Goal: Information Seeking & Learning: Learn about a topic

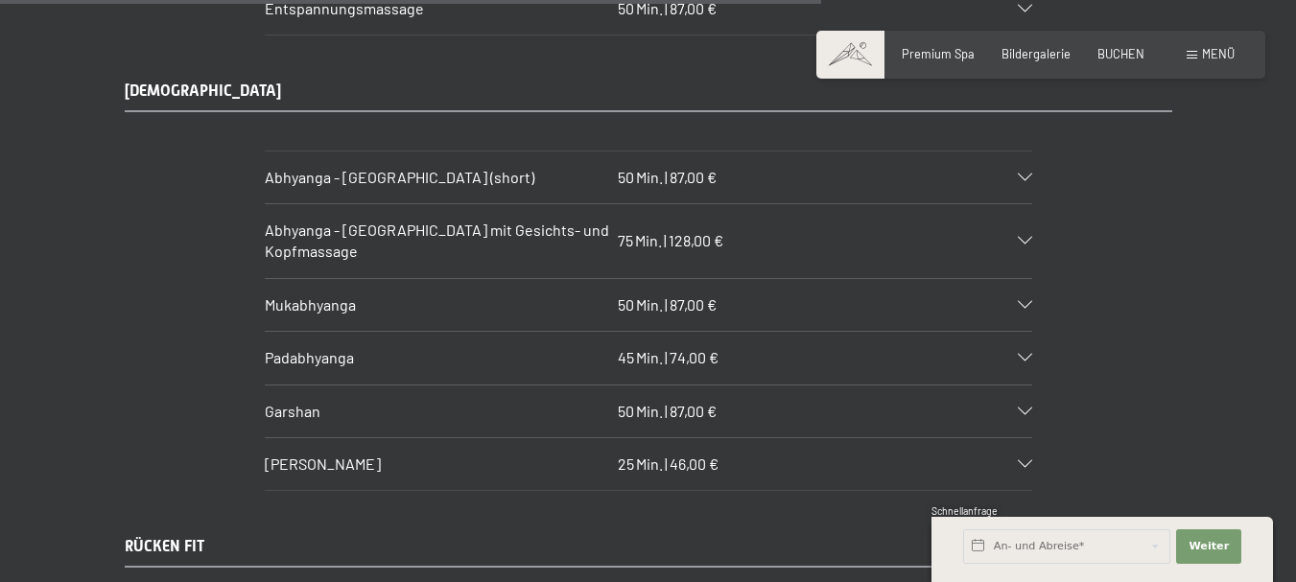
scroll to position [7869, 0]
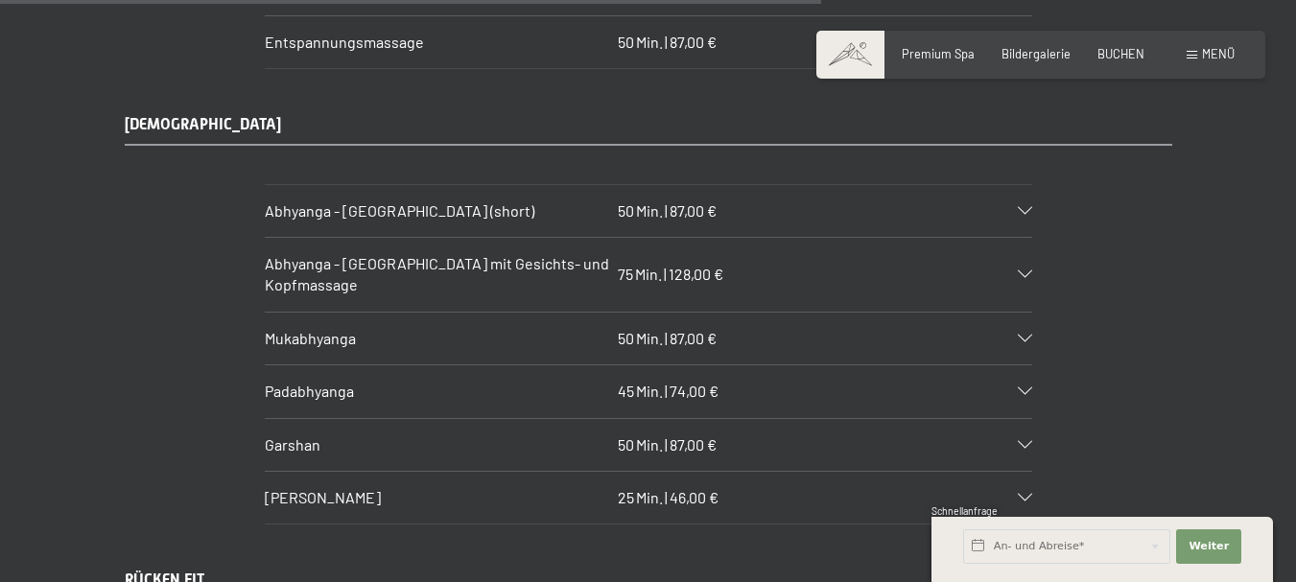
click at [1015, 335] on div at bounding box center [1016, 339] width 34 height 8
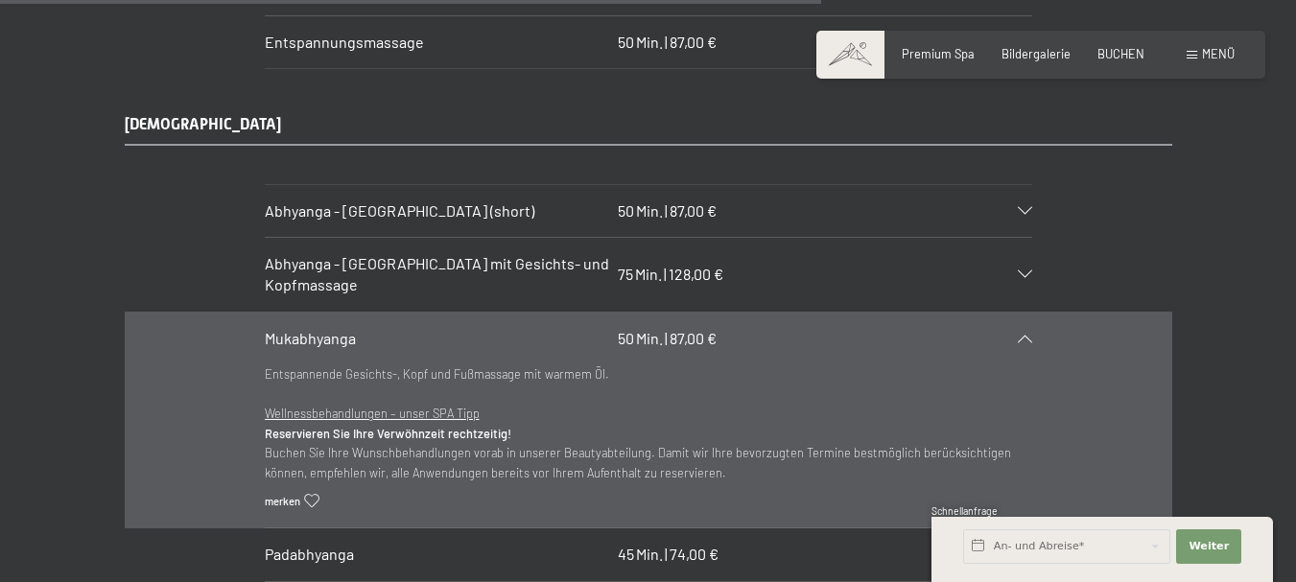
click at [1015, 335] on div at bounding box center [1016, 339] width 34 height 8
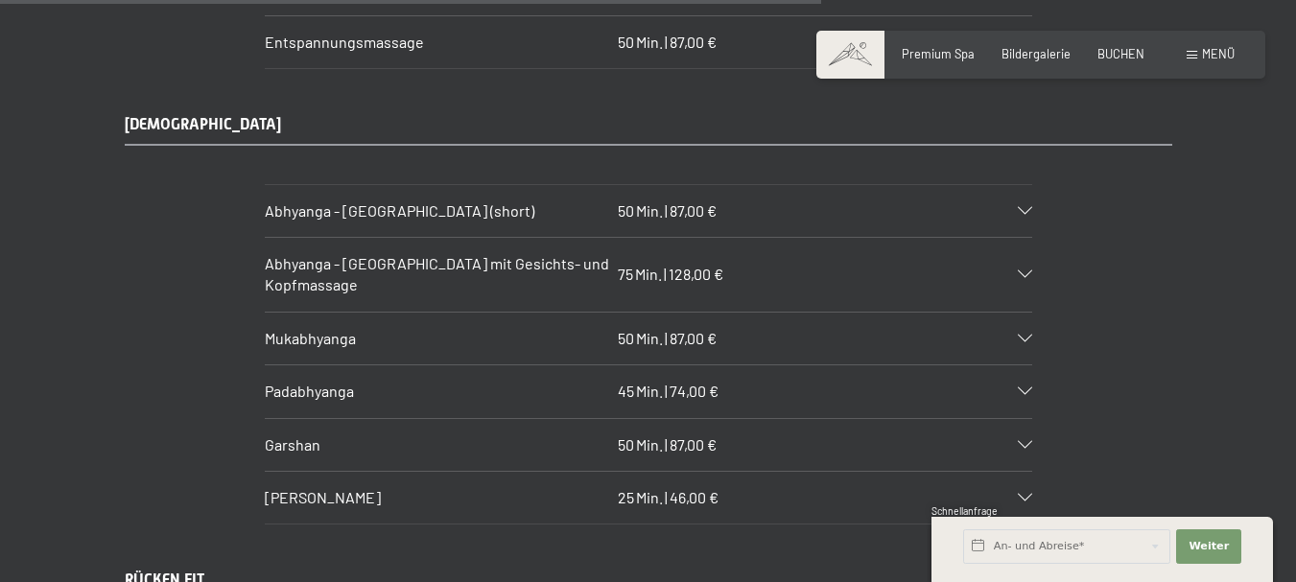
click at [1023, 419] on div "Garshan 50 Min. | 87,00 €" at bounding box center [649, 445] width 768 height 52
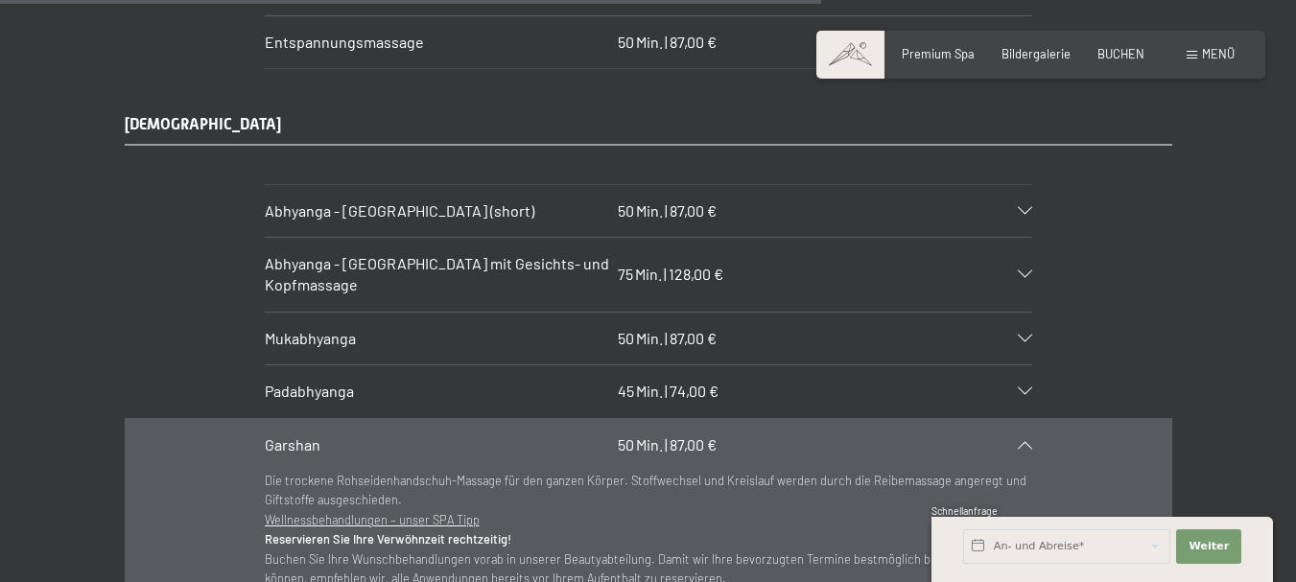
click at [1022, 441] on icon at bounding box center [1025, 445] width 14 height 8
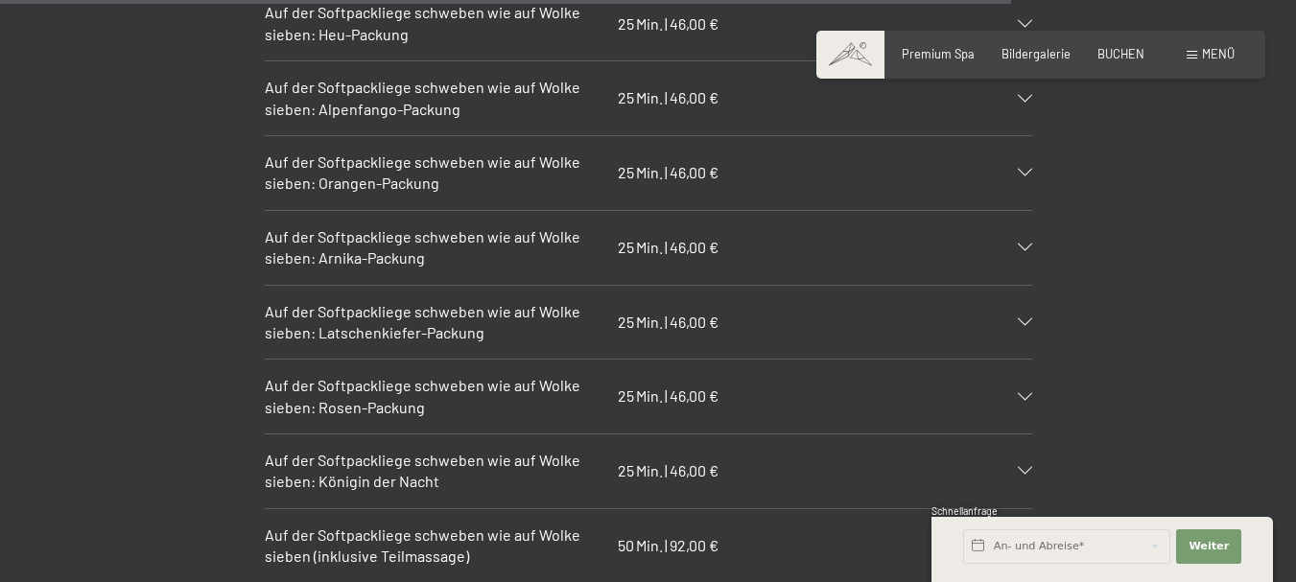
scroll to position [9692, 0]
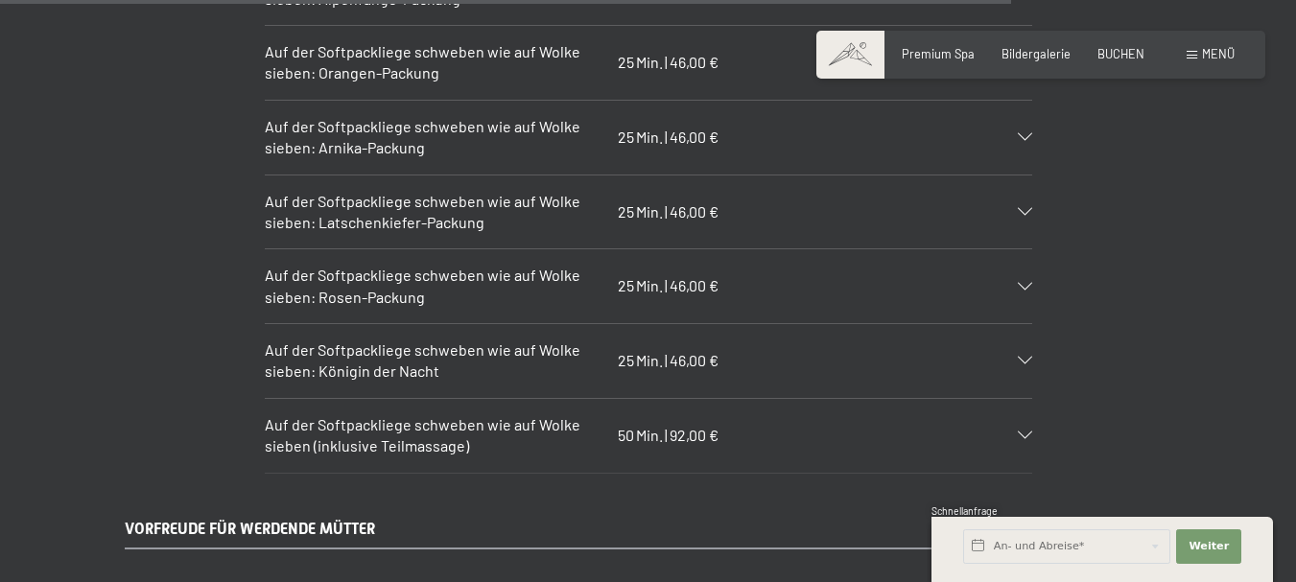
click at [1024, 349] on div "Auf der Softpackliege schweben wie auf [PERSON_NAME] [PERSON_NAME]: Königin der…" at bounding box center [649, 361] width 768 height 74
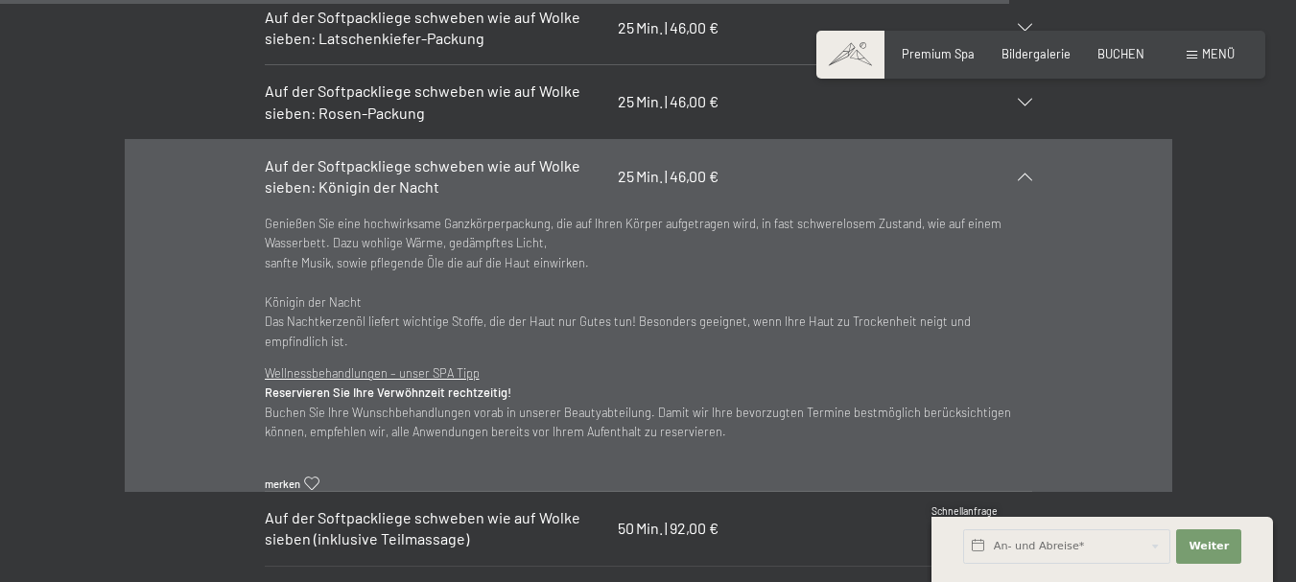
scroll to position [9884, 0]
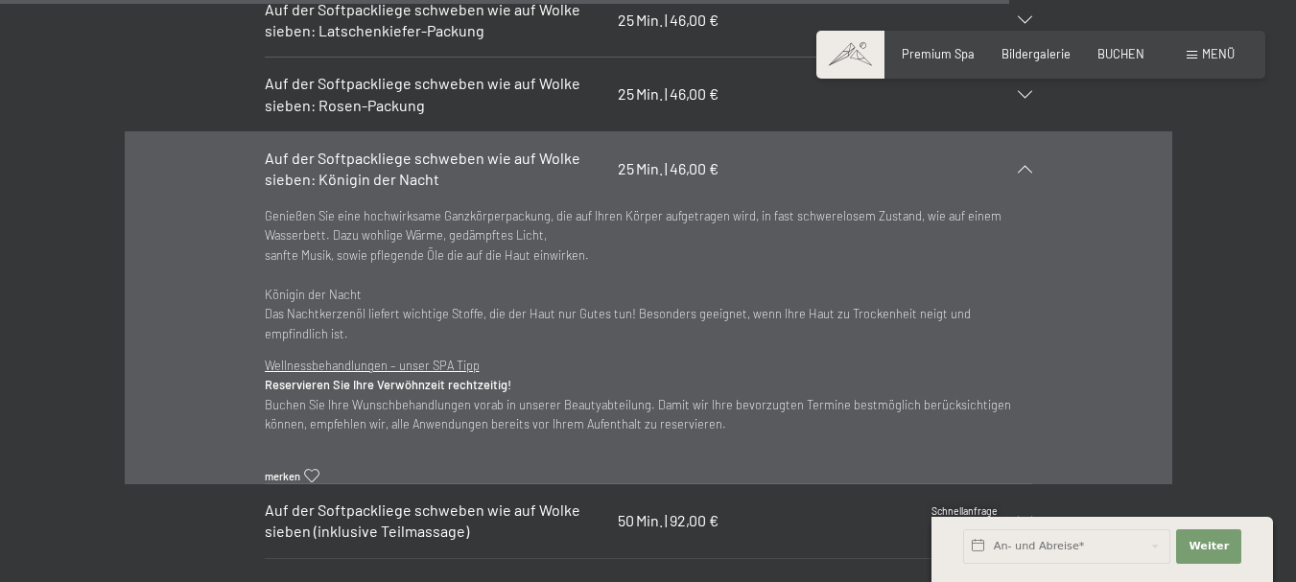
click at [1027, 165] on icon at bounding box center [1025, 169] width 14 height 8
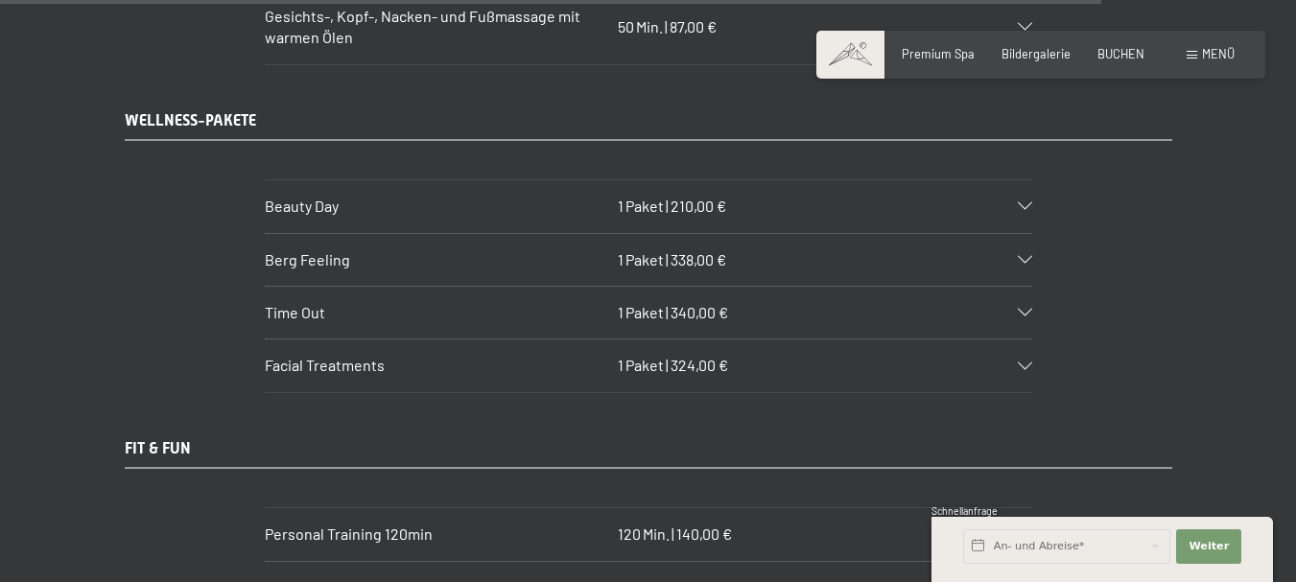
scroll to position [10556, 0]
click at [1023, 203] on icon at bounding box center [1025, 207] width 14 height 8
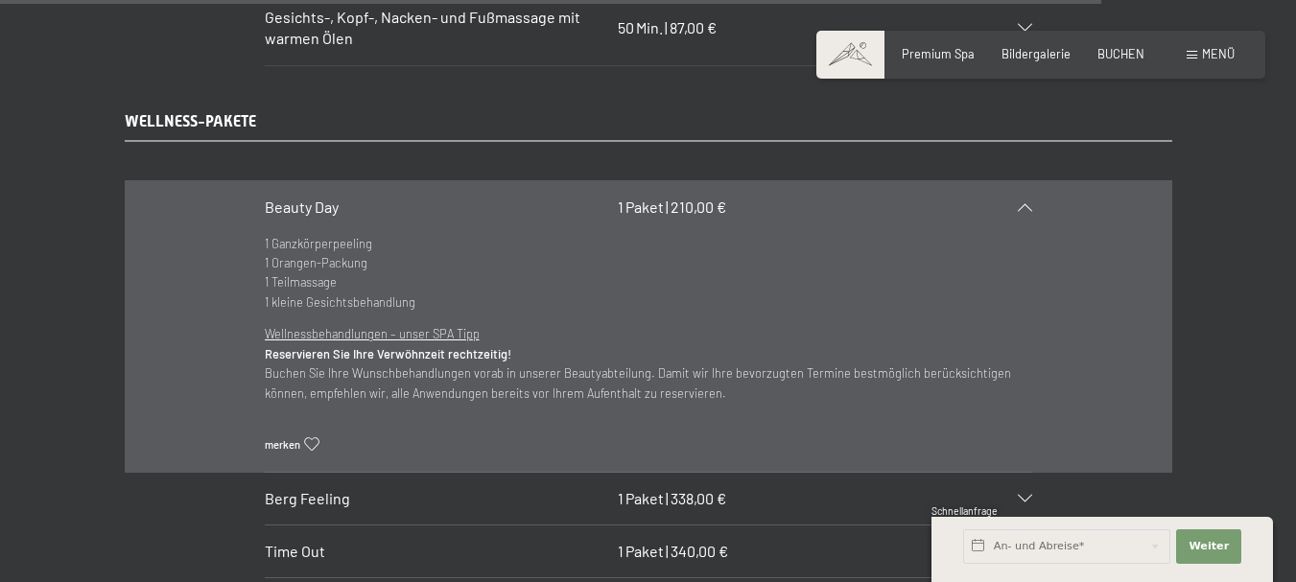
click at [1023, 203] on icon at bounding box center [1025, 207] width 14 height 8
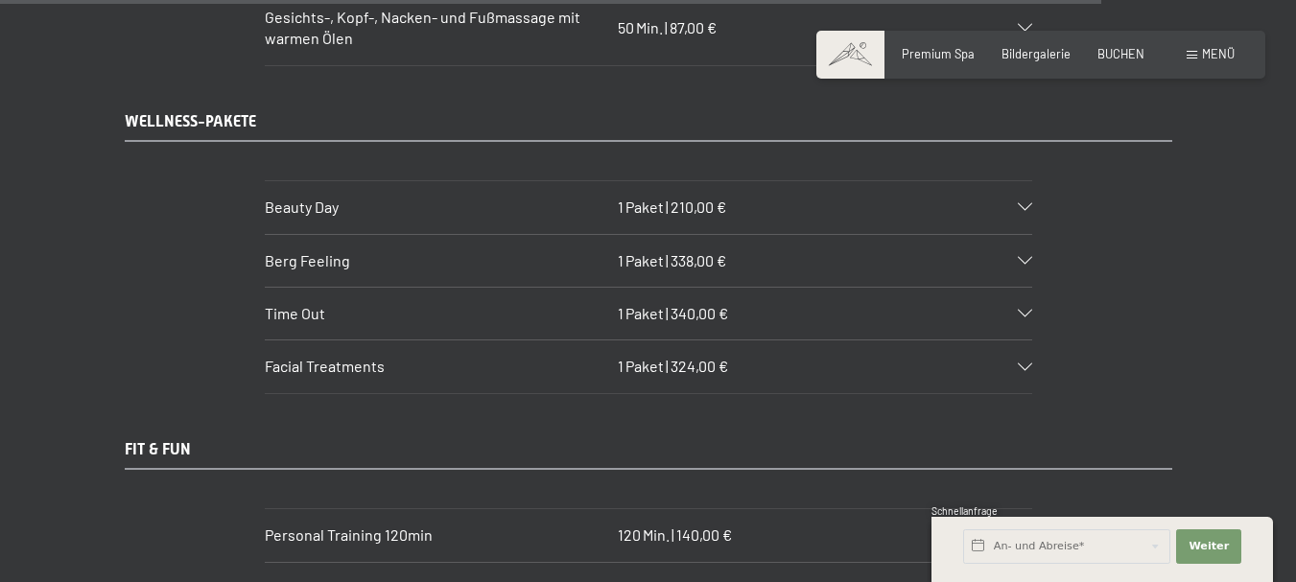
click at [1026, 257] on icon at bounding box center [1025, 261] width 14 height 8
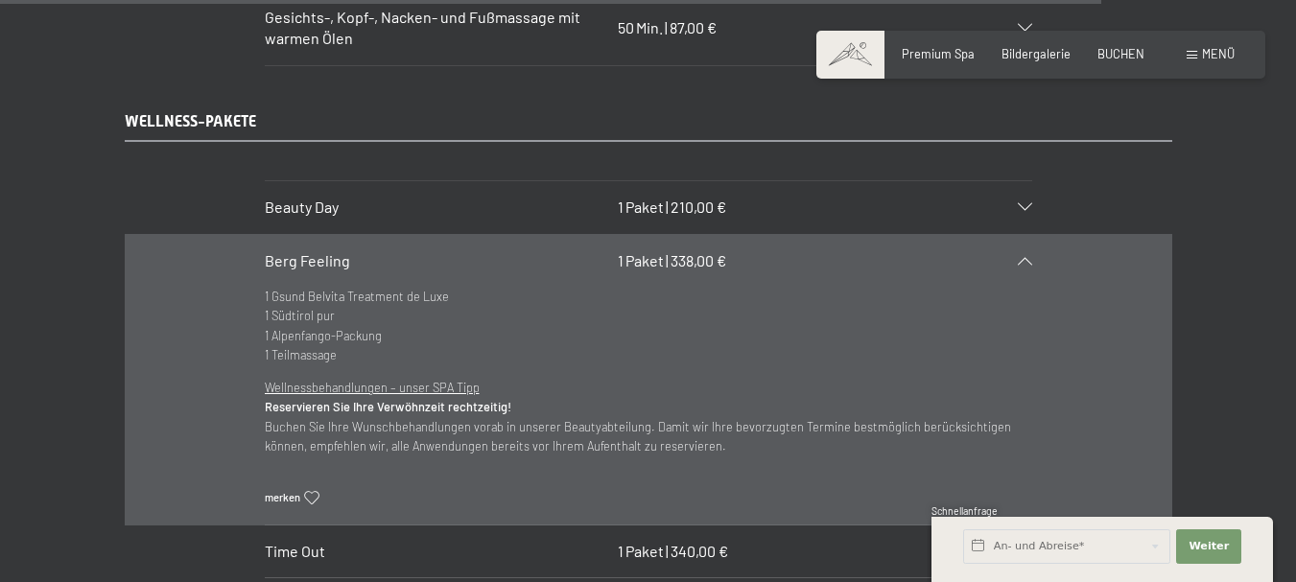
click at [1026, 257] on div at bounding box center [1016, 261] width 34 height 8
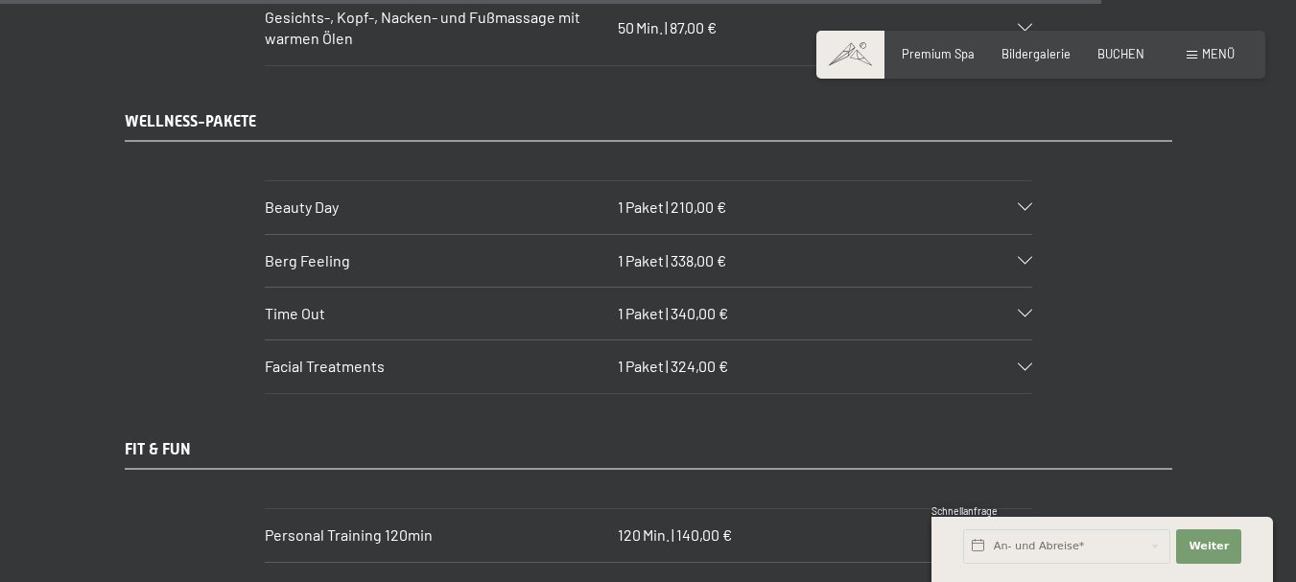
click at [1030, 310] on icon at bounding box center [1025, 314] width 14 height 8
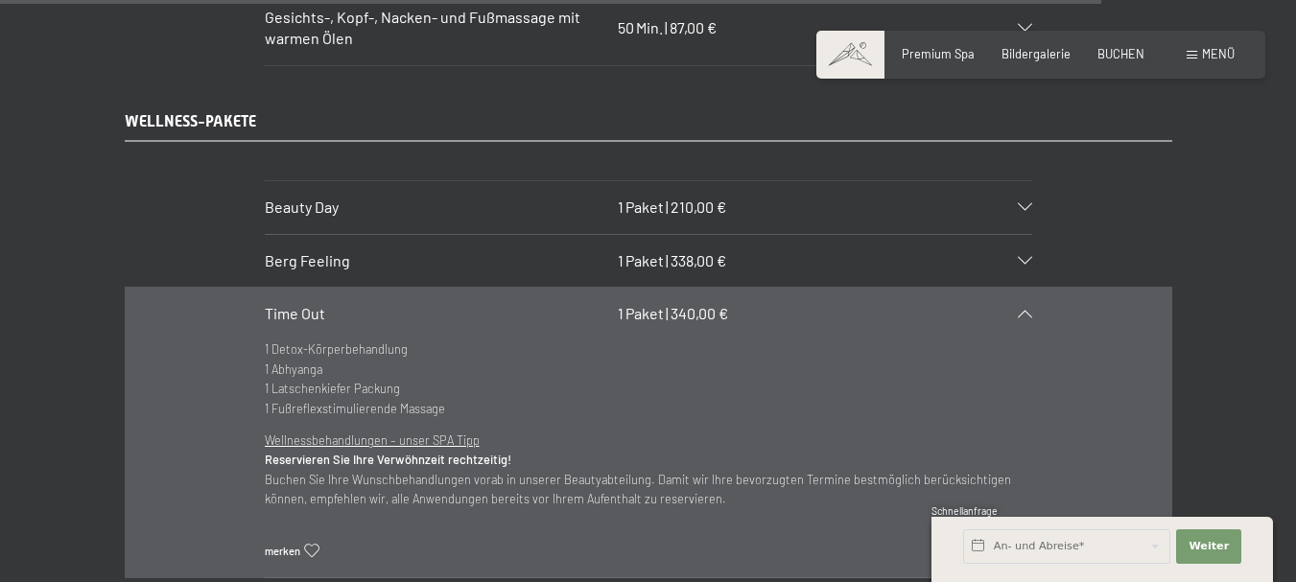
click at [1030, 310] on icon at bounding box center [1025, 314] width 14 height 8
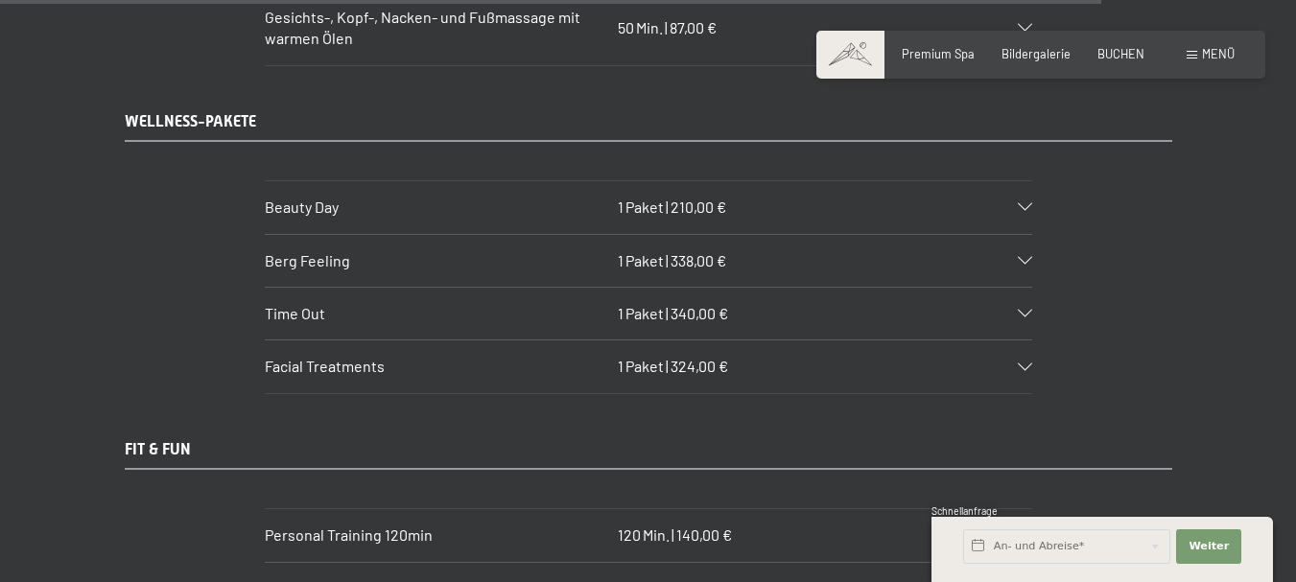
click at [1025, 341] on div "Facial Treatments 1 Paket | 324,00 €" at bounding box center [649, 367] width 768 height 52
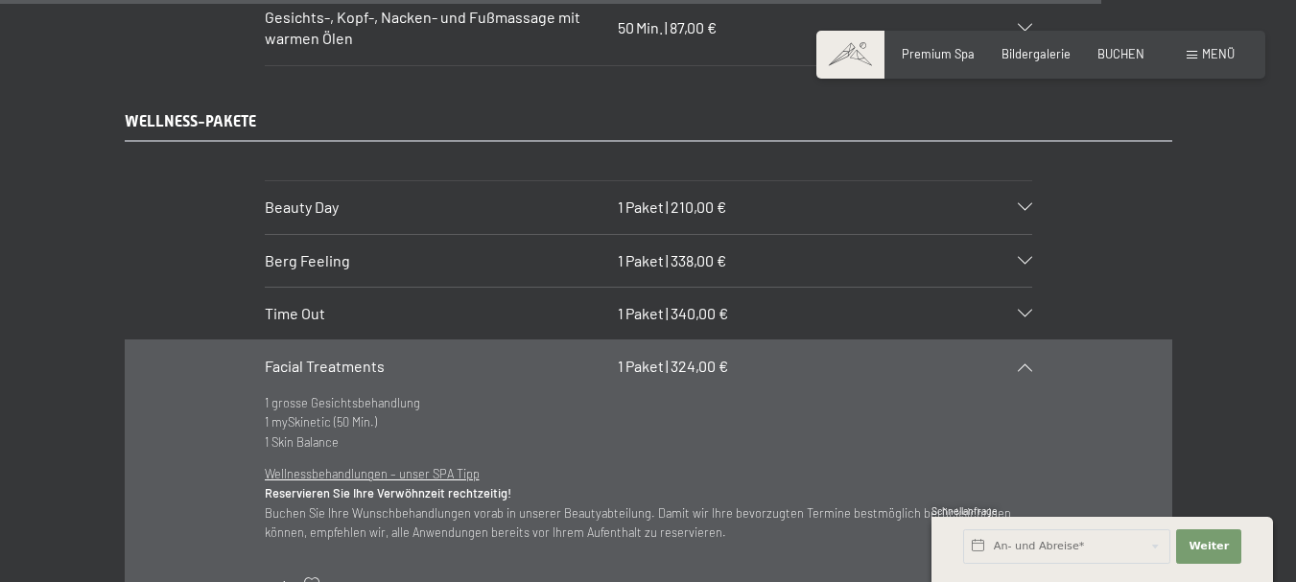
click at [1025, 341] on div "Facial Treatments 1 Paket | 324,00 €" at bounding box center [649, 367] width 768 height 52
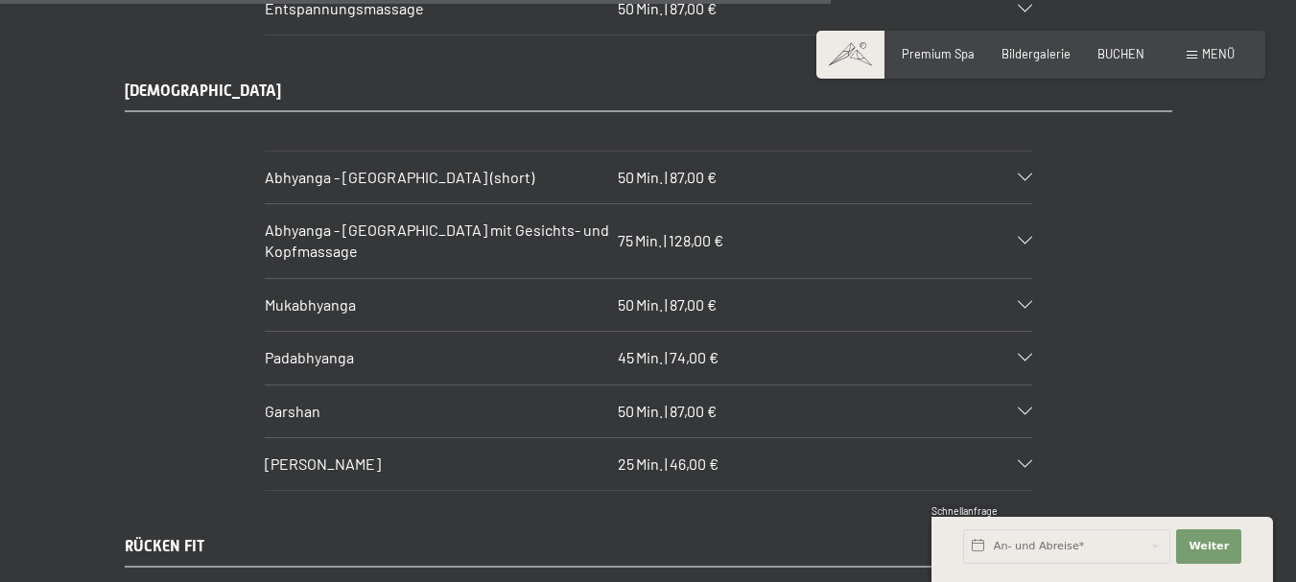
scroll to position [7869, 0]
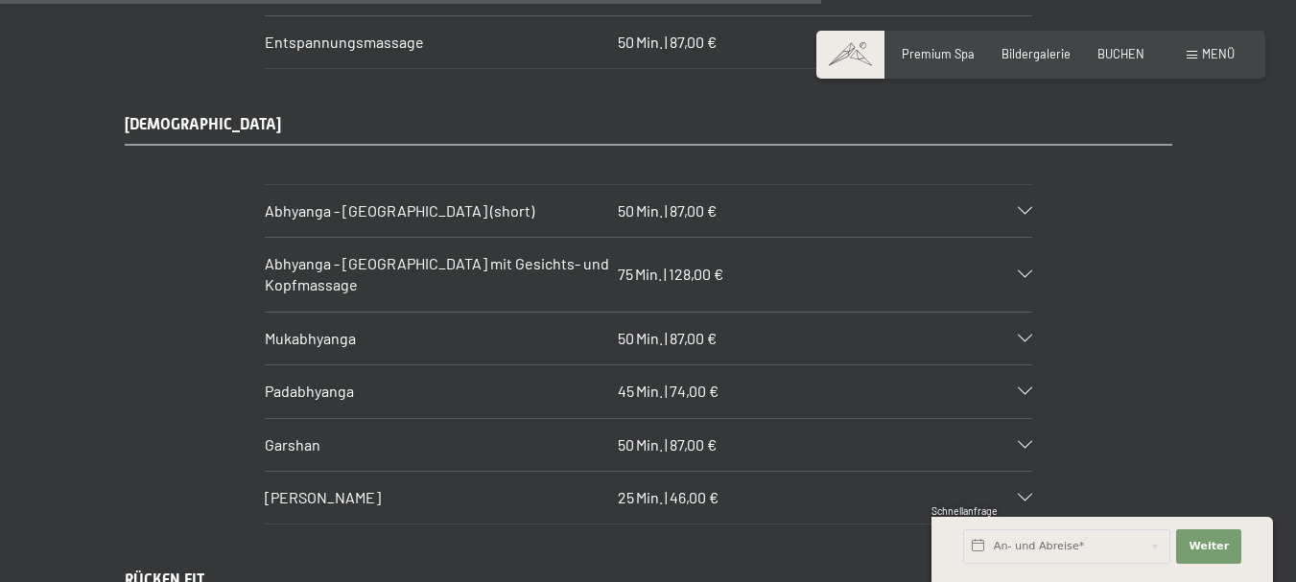
click at [1022, 187] on div "Abhyanga - [GEOGRAPHIC_DATA] (short) 50 Min. | 87,00 €" at bounding box center [649, 211] width 768 height 52
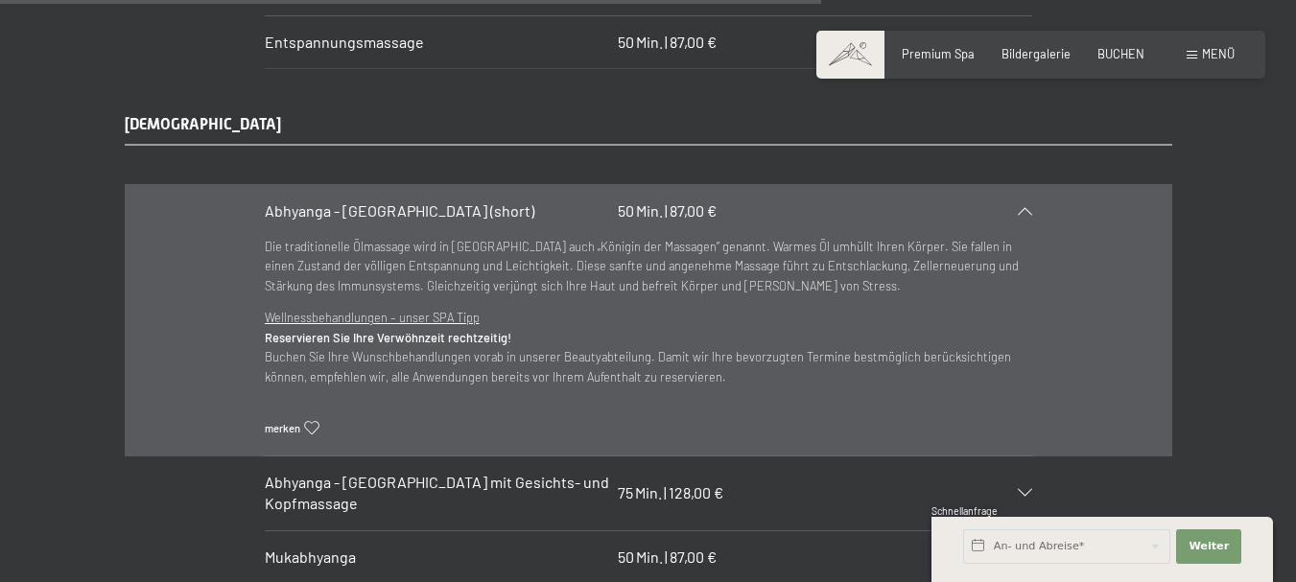
click at [1028, 207] on icon at bounding box center [1025, 211] width 14 height 8
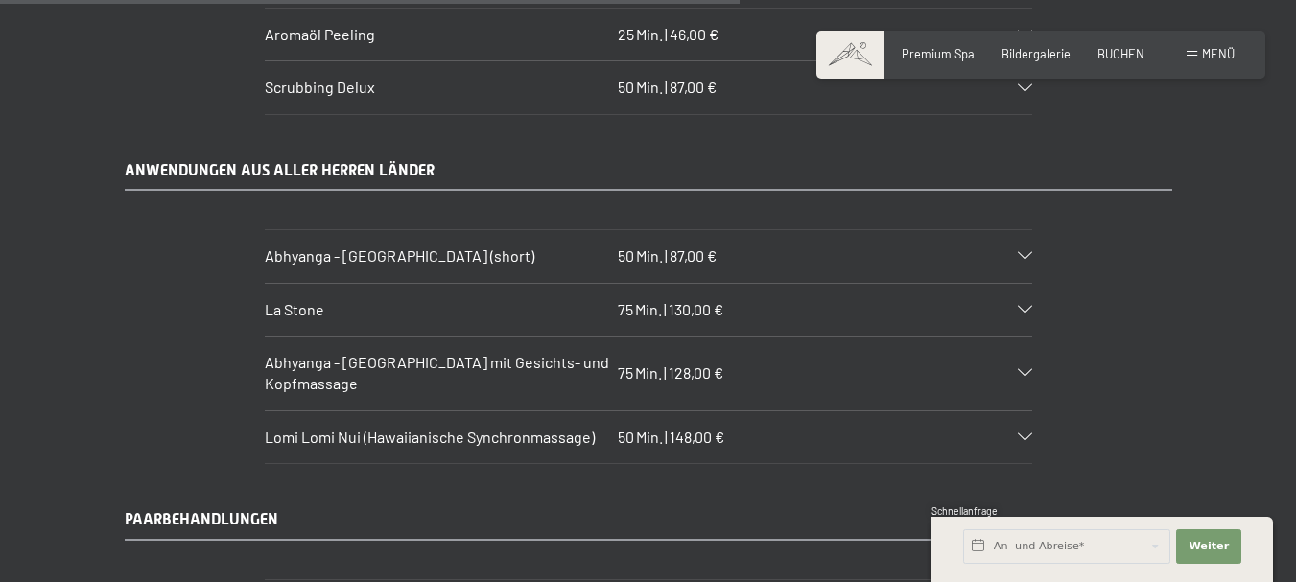
scroll to position [7005, 0]
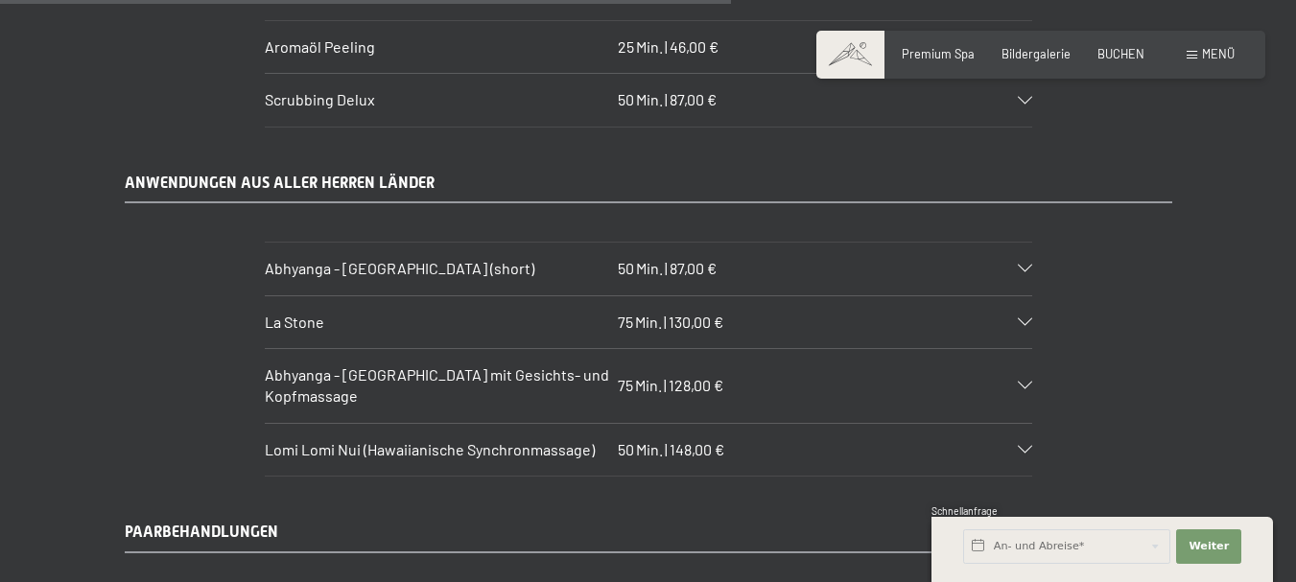
click at [1025, 244] on div "Abhyanga - [GEOGRAPHIC_DATA] (short) 50 Min. | 87,00 €" at bounding box center [649, 269] width 768 height 52
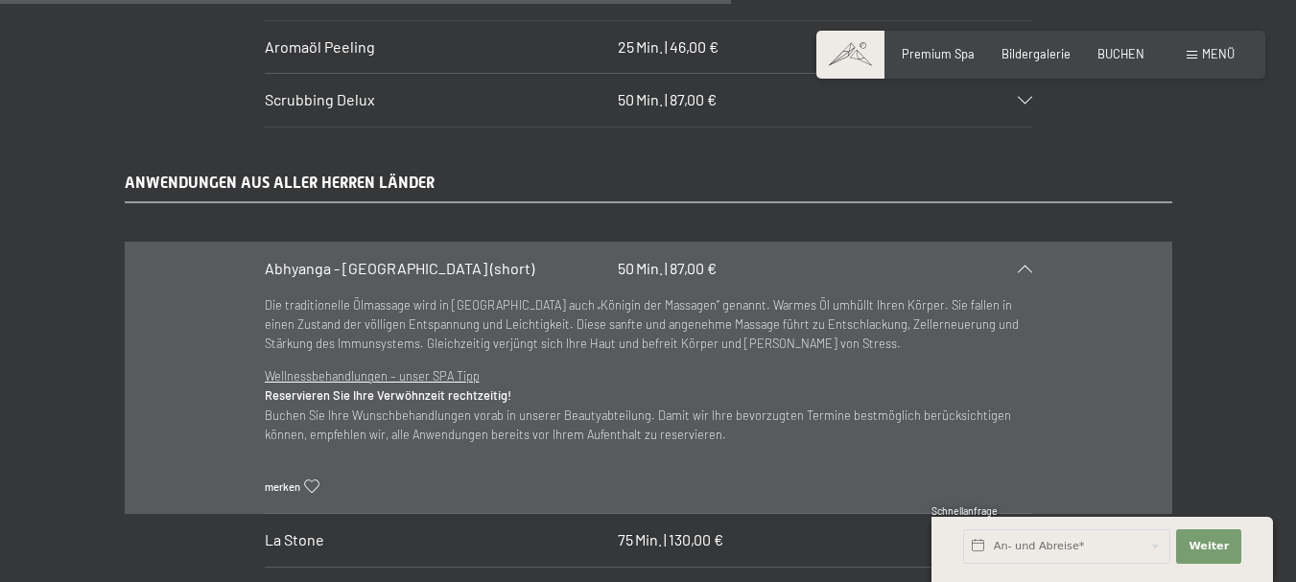
click at [1023, 245] on div "Abhyanga - [GEOGRAPHIC_DATA] (short) 50 Min. | 87,00 €" at bounding box center [649, 269] width 768 height 52
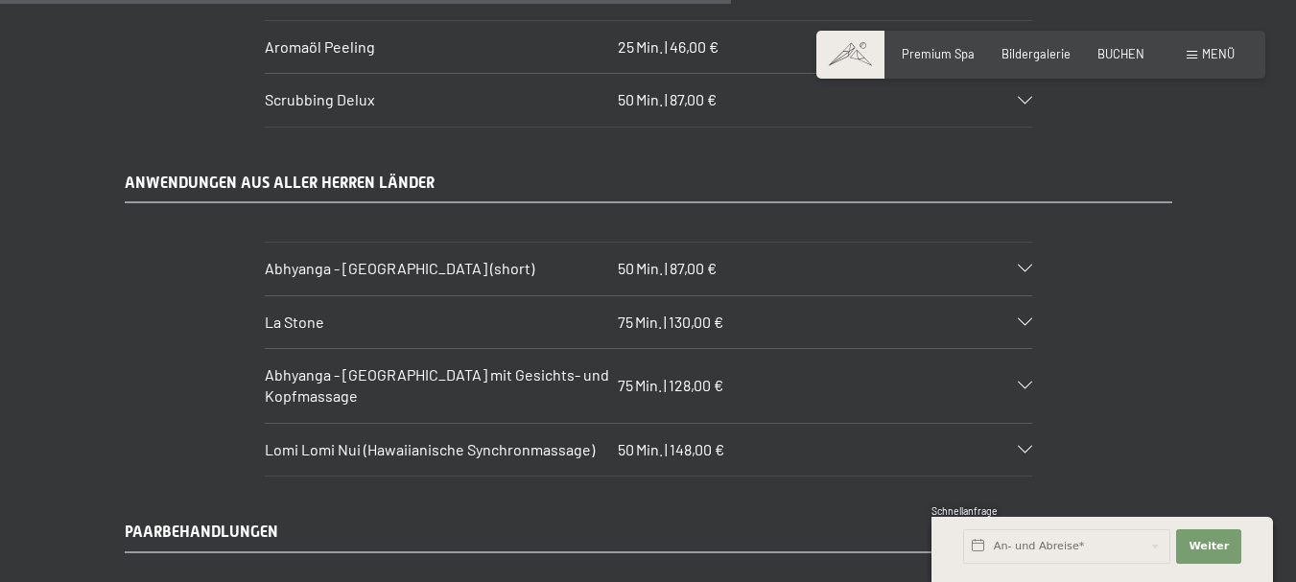
click at [1025, 426] on div "Lomi Lomi Nui (Hawaiianische Synchronmassage) 50 Min. | 148,00 €" at bounding box center [649, 450] width 768 height 52
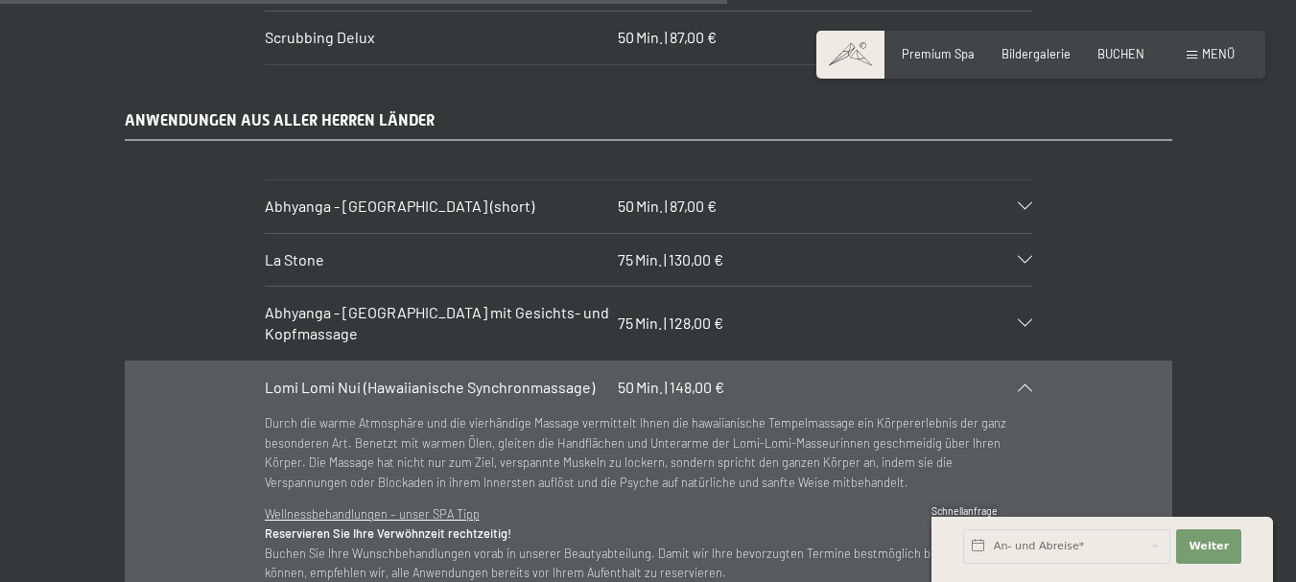
scroll to position [7101, 0]
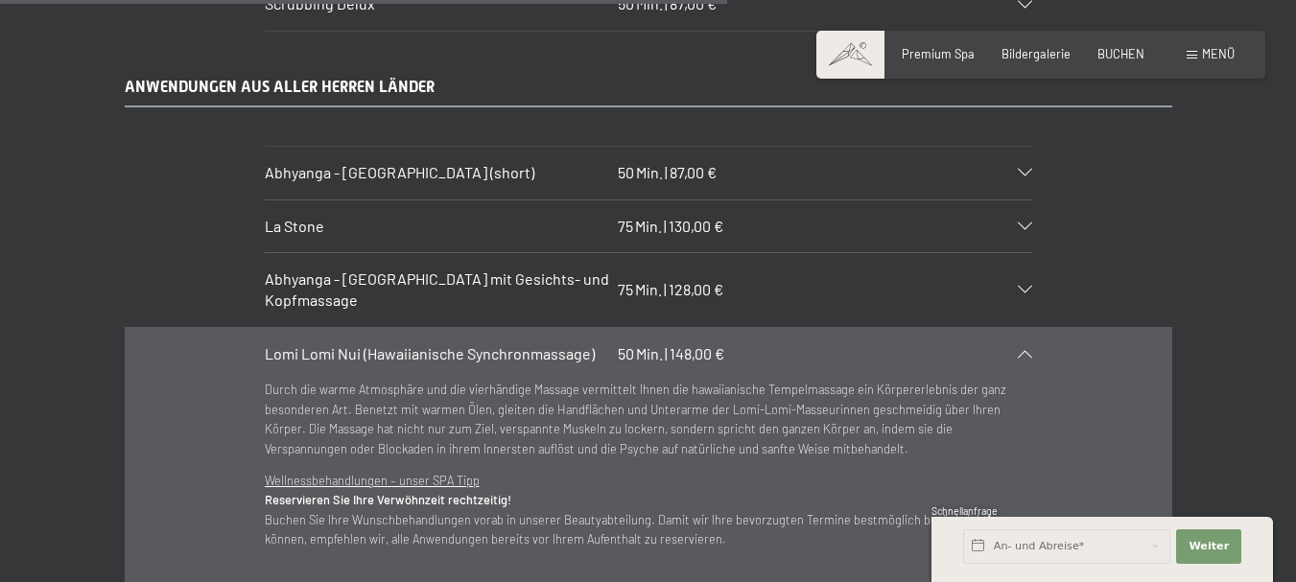
click at [1031, 350] on icon at bounding box center [1025, 354] width 14 height 8
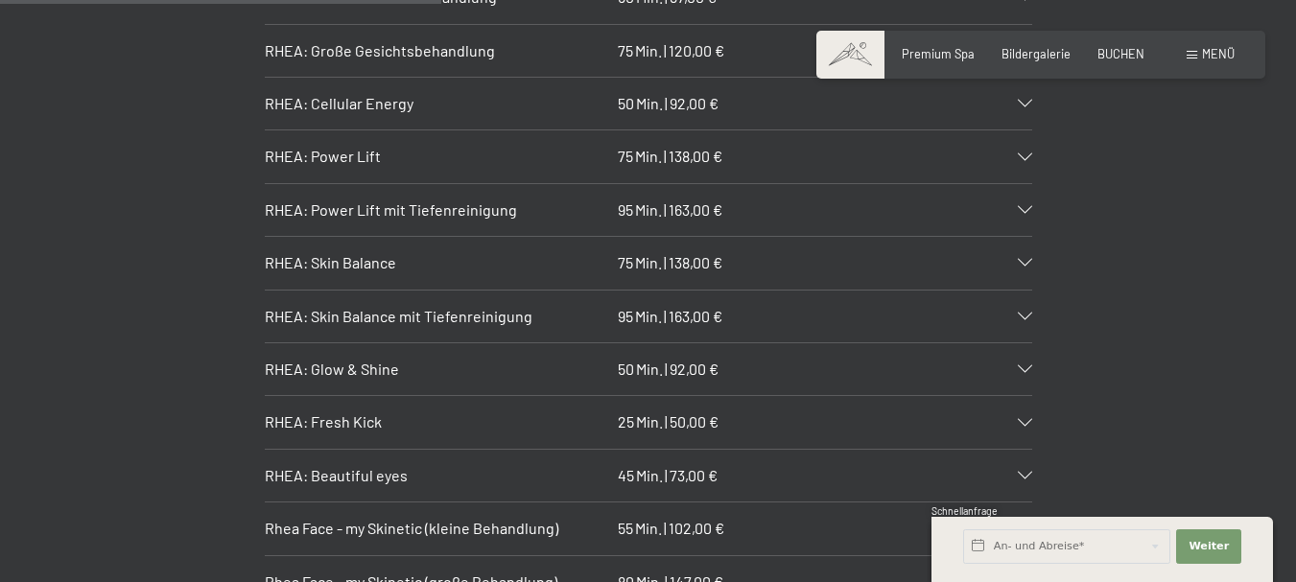
scroll to position [4222, 0]
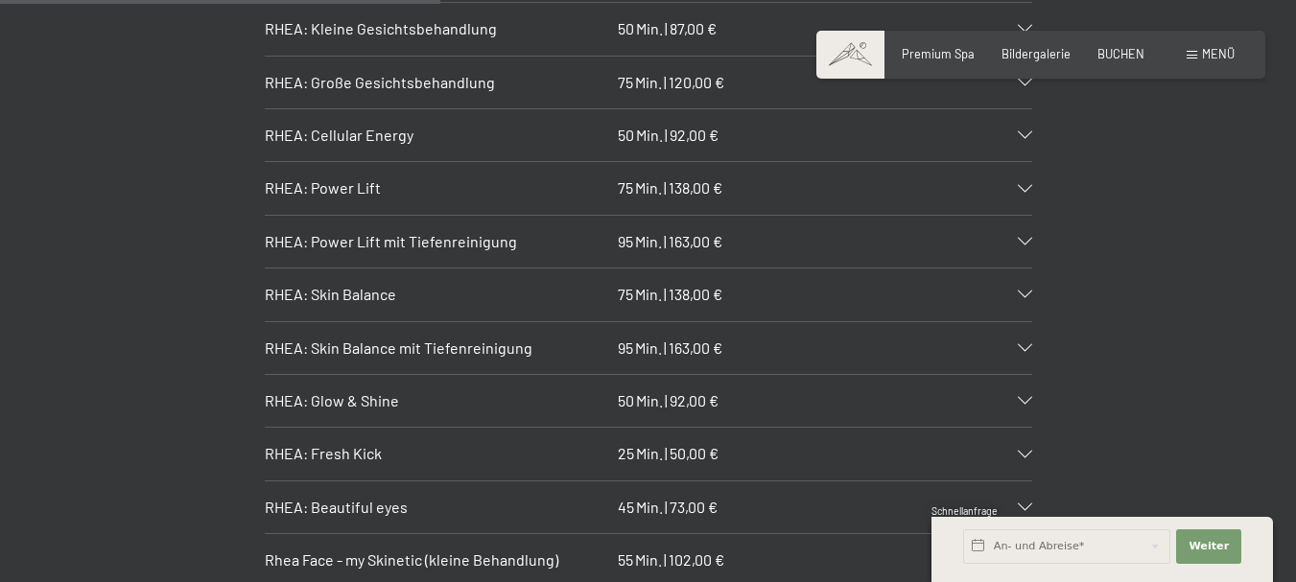
click at [1025, 282] on div "RHEA: Skin Balance 75 Min. | 138,00 €" at bounding box center [649, 295] width 768 height 52
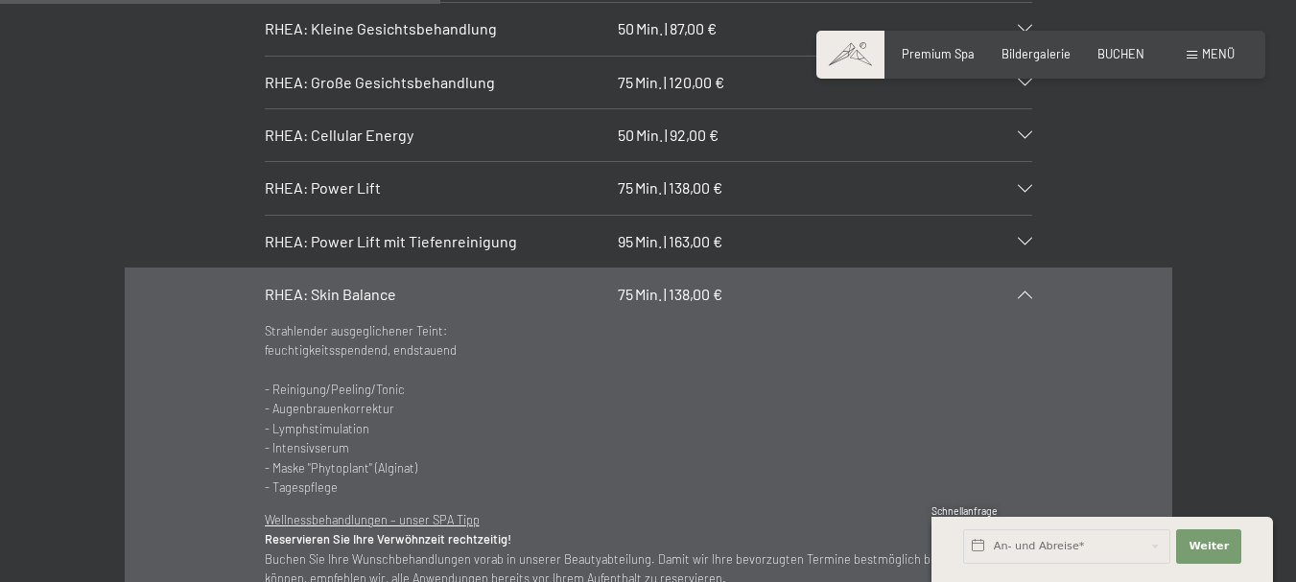
click at [1025, 282] on div "RHEA: Skin Balance 75 Min. | 138,00 €" at bounding box center [649, 295] width 768 height 52
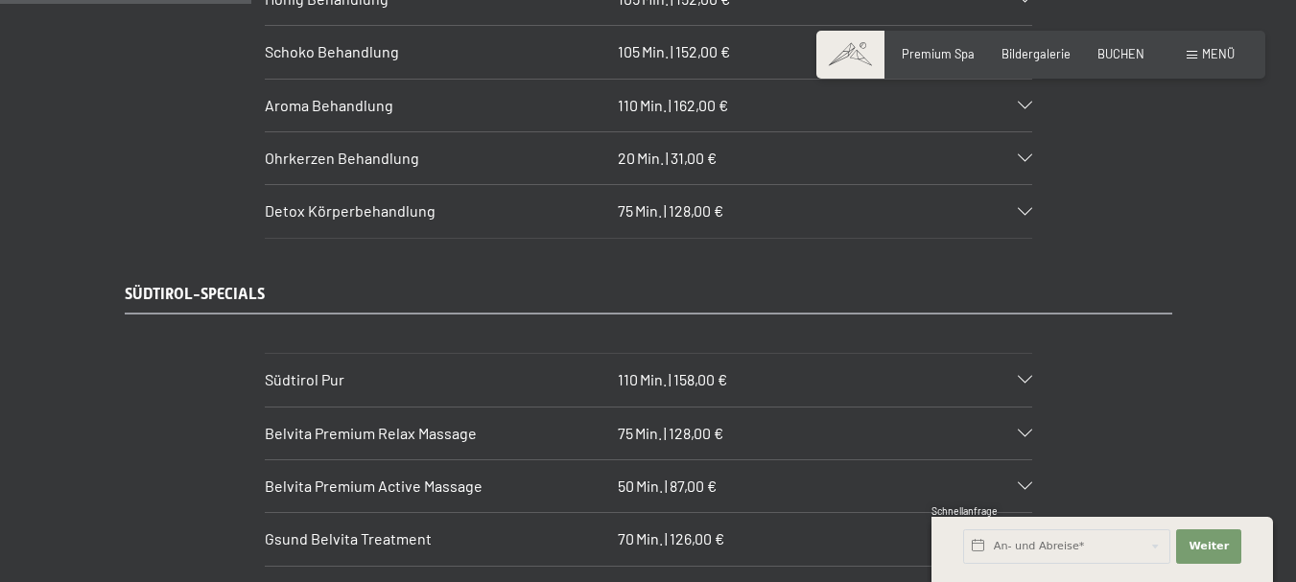
scroll to position [2495, 0]
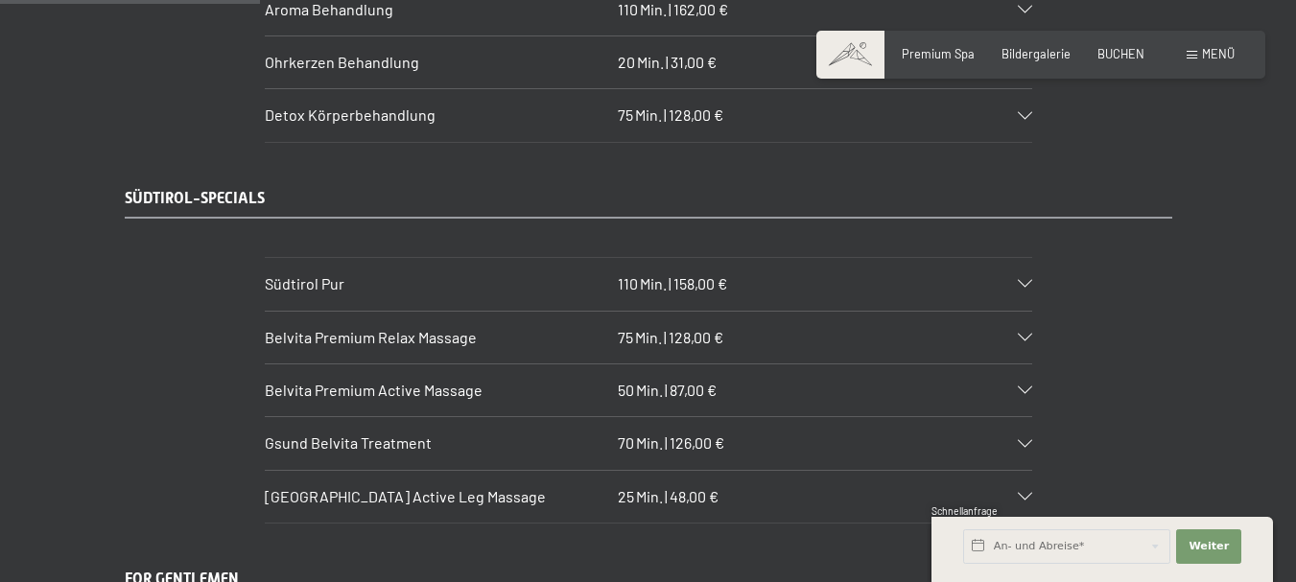
click at [1027, 280] on icon at bounding box center [1025, 284] width 14 height 8
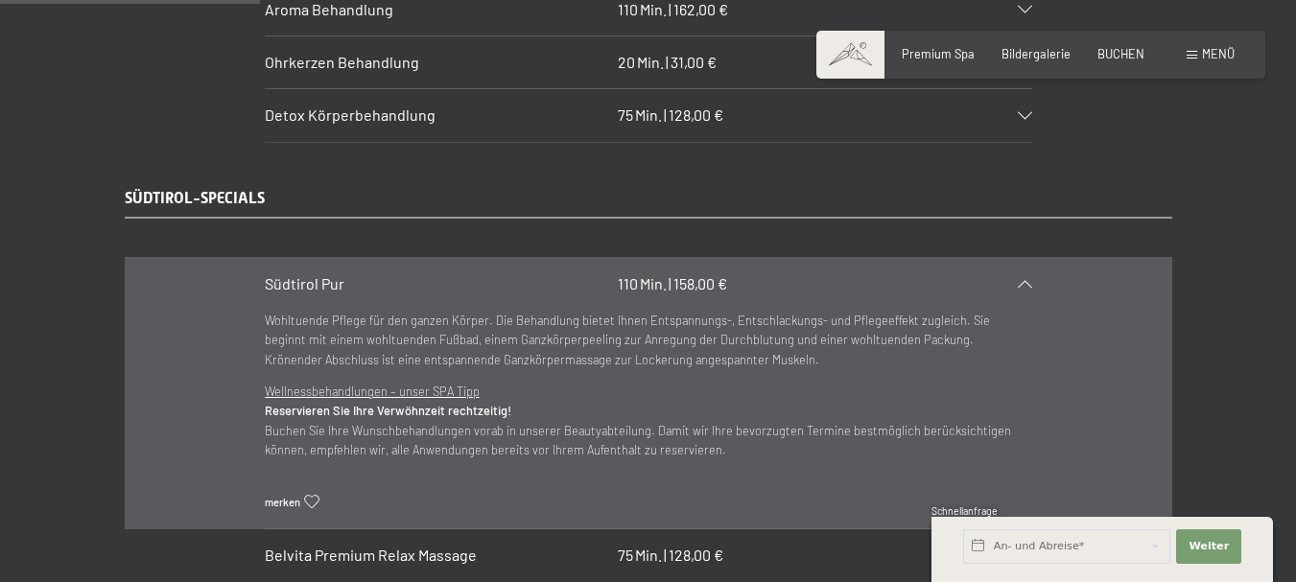
click at [1027, 280] on icon at bounding box center [1025, 284] width 14 height 8
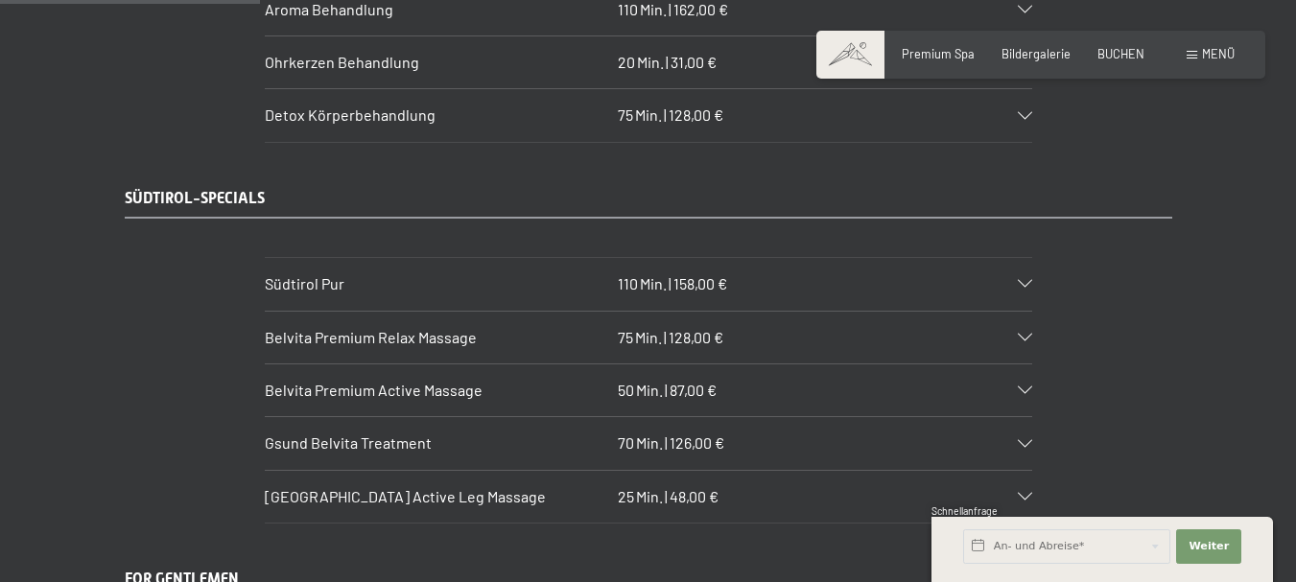
click at [1029, 334] on icon at bounding box center [1025, 338] width 14 height 8
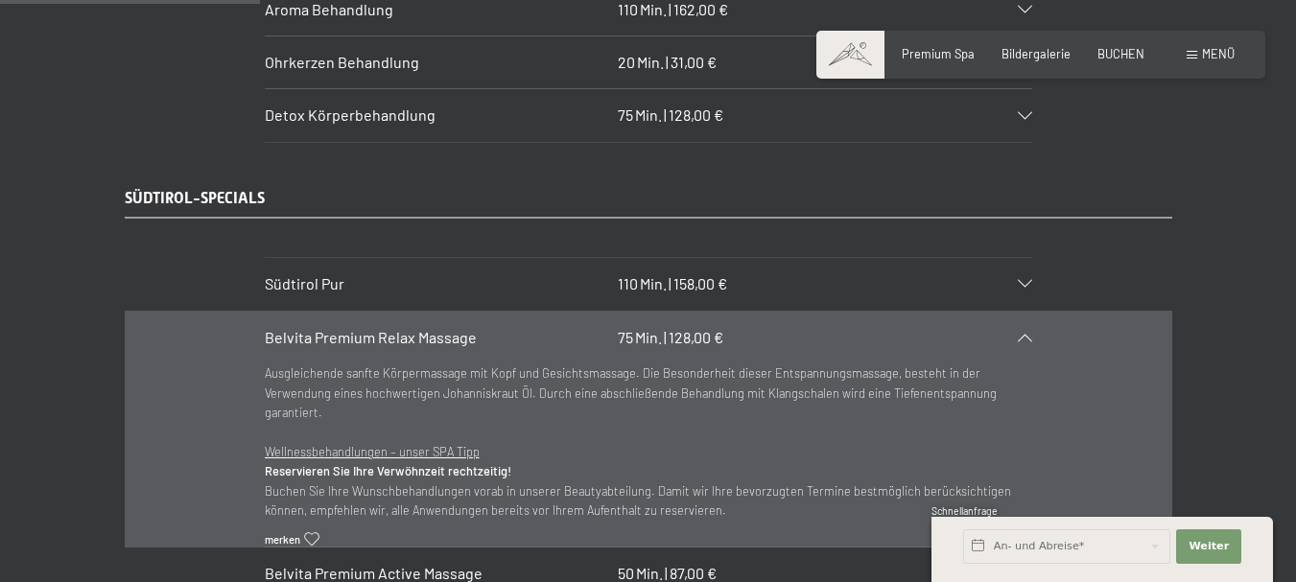
click at [1029, 334] on icon at bounding box center [1025, 338] width 14 height 8
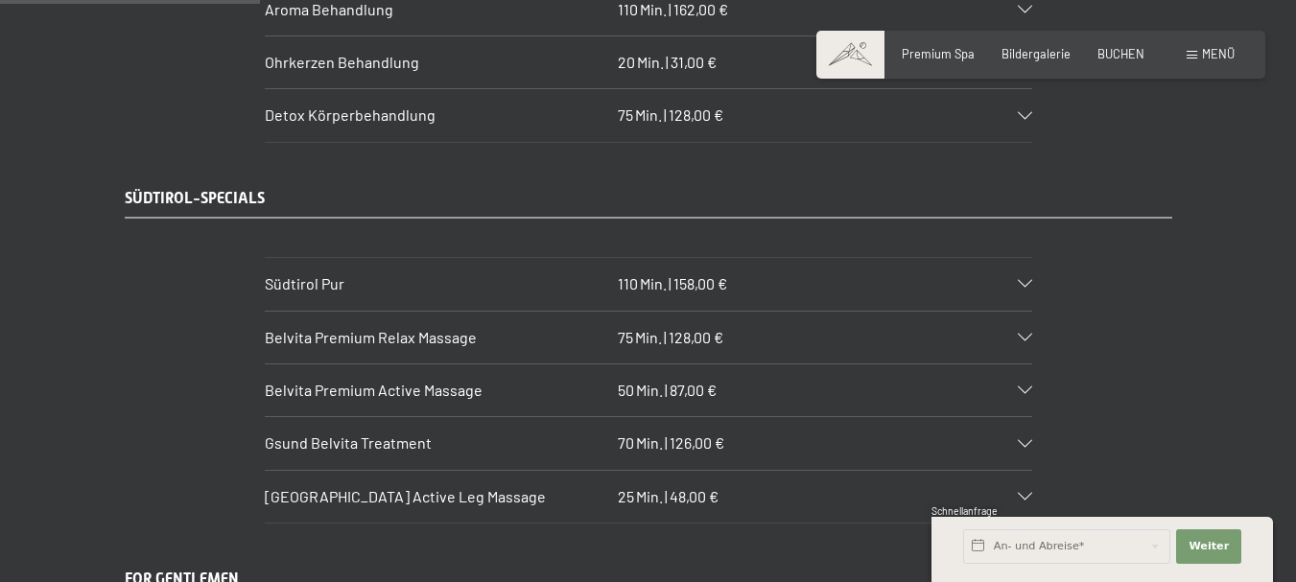
click at [1030, 387] on icon at bounding box center [1025, 391] width 14 height 8
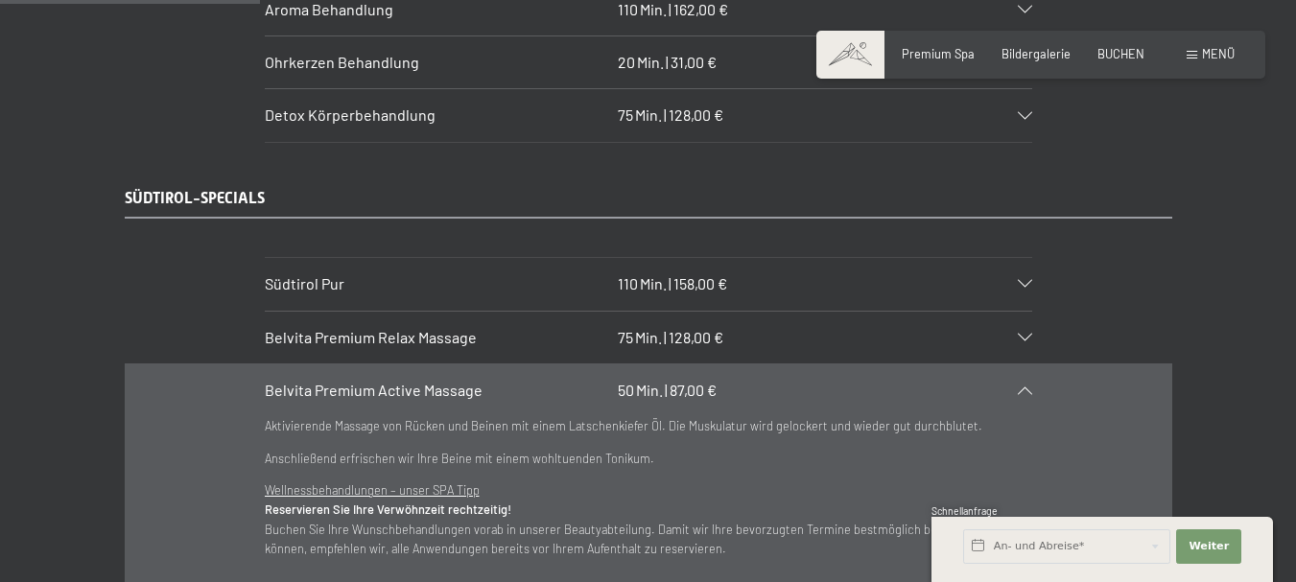
click at [1026, 367] on div "Belvita Premium Active Massage 50 Min. | 87,00 €" at bounding box center [649, 391] width 768 height 52
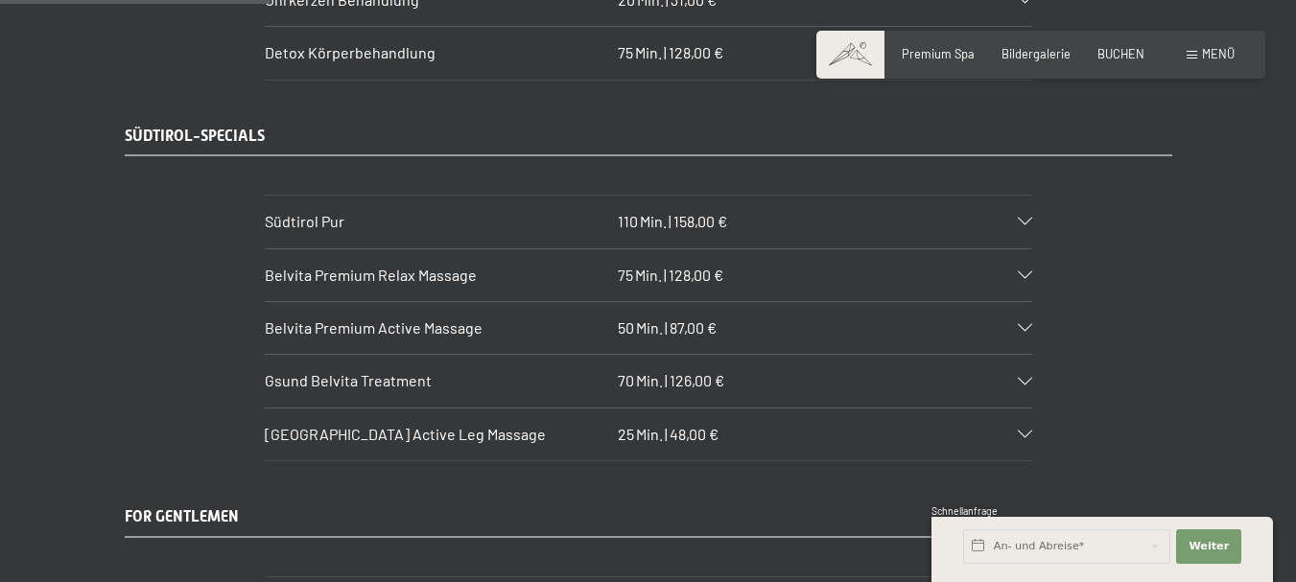
scroll to position [2591, 0]
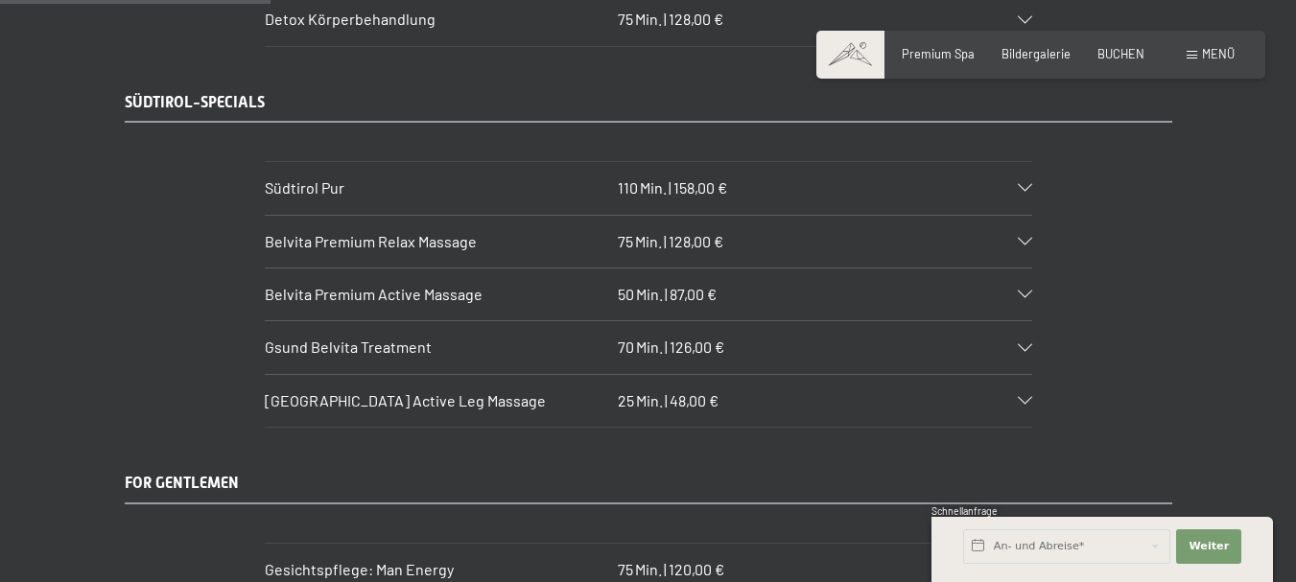
click at [1022, 335] on div "Gsund Belvita Treatment 70 Min. | 126,00 €" at bounding box center [649, 347] width 768 height 52
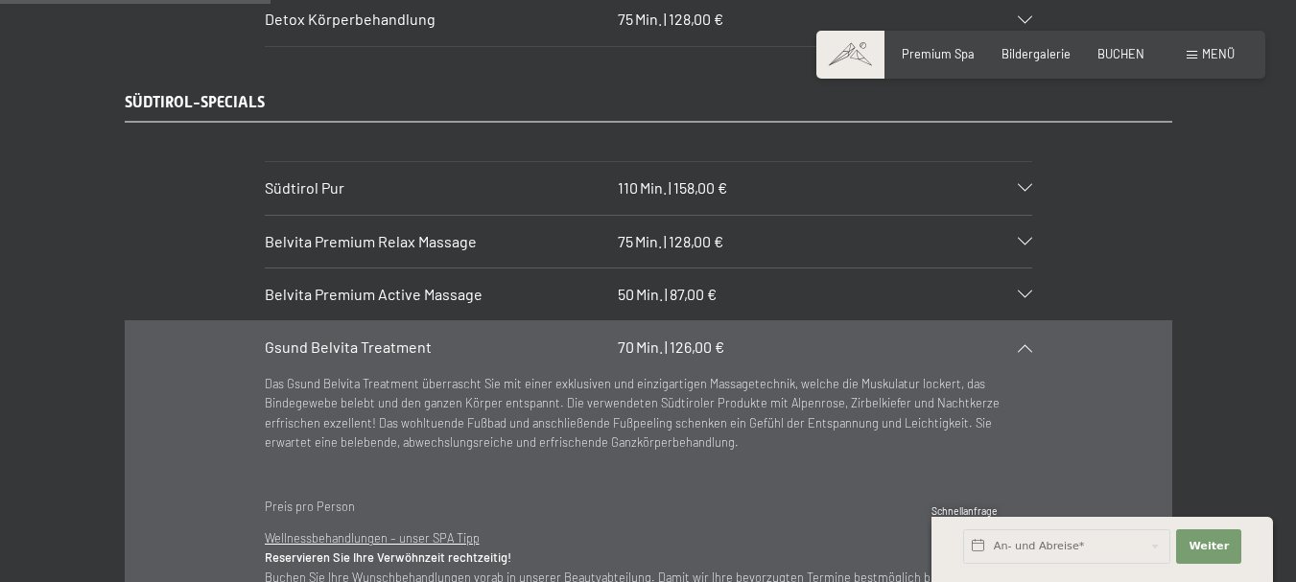
click at [1022, 344] on icon at bounding box center [1025, 348] width 14 height 8
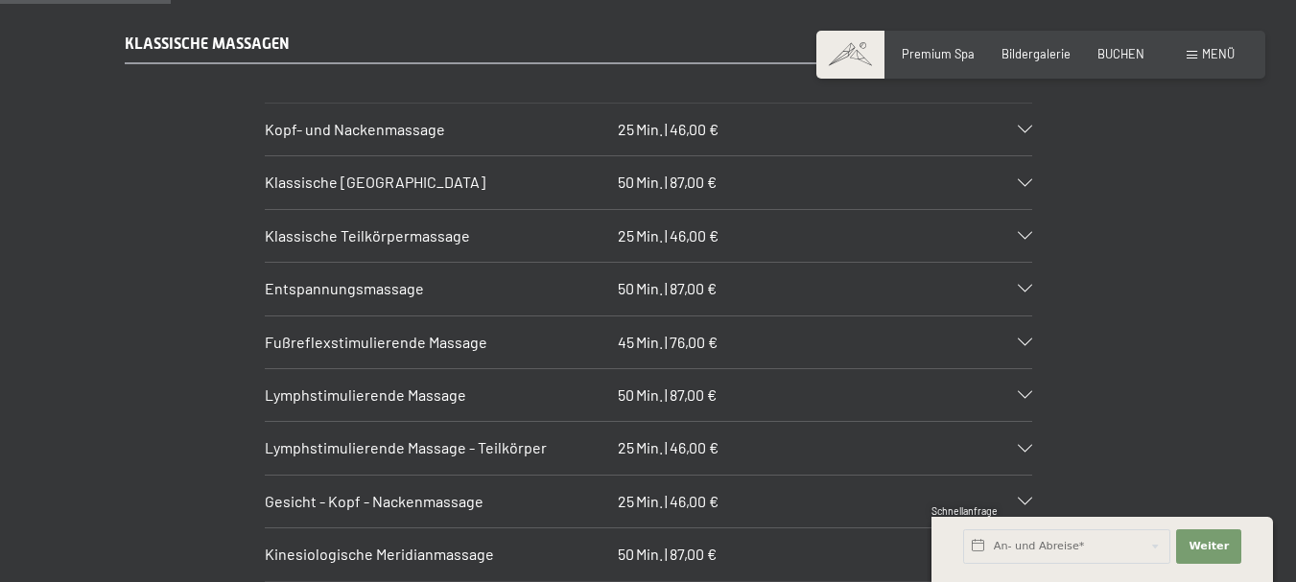
scroll to position [1631, 0]
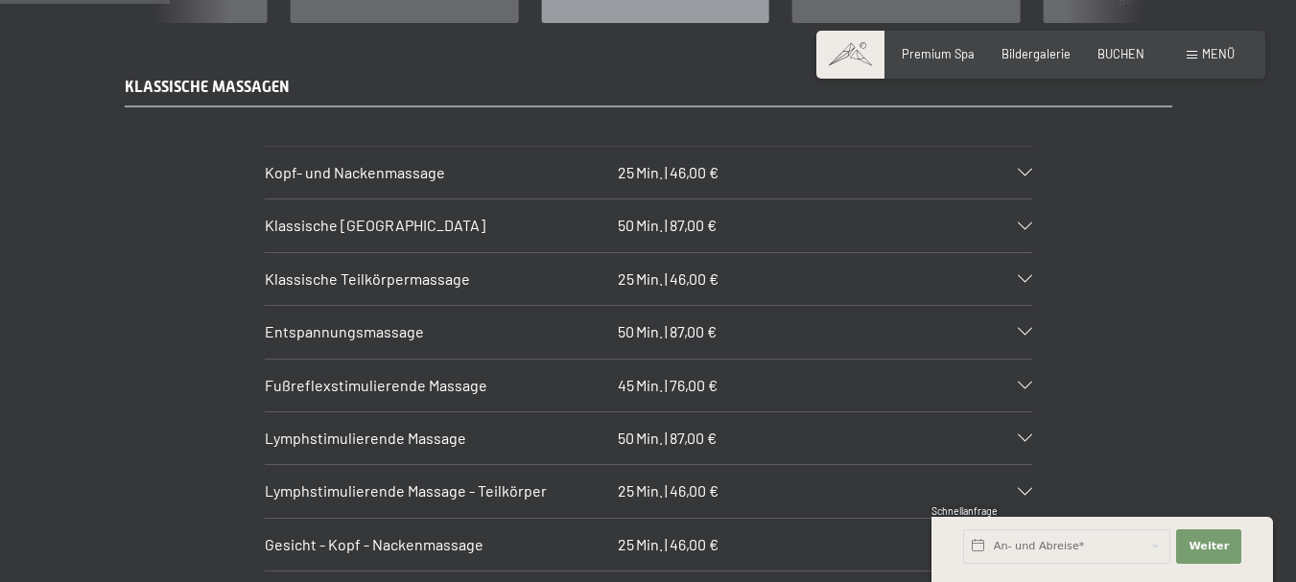
click at [1026, 328] on icon at bounding box center [1025, 332] width 14 height 8
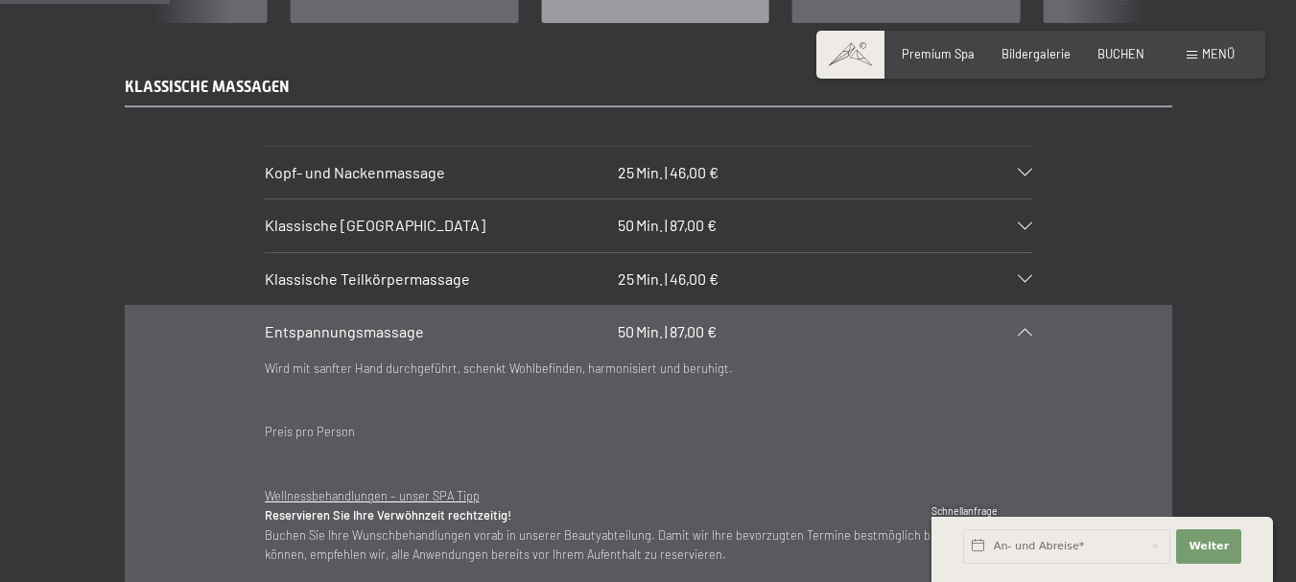
click at [1026, 328] on icon at bounding box center [1025, 332] width 14 height 8
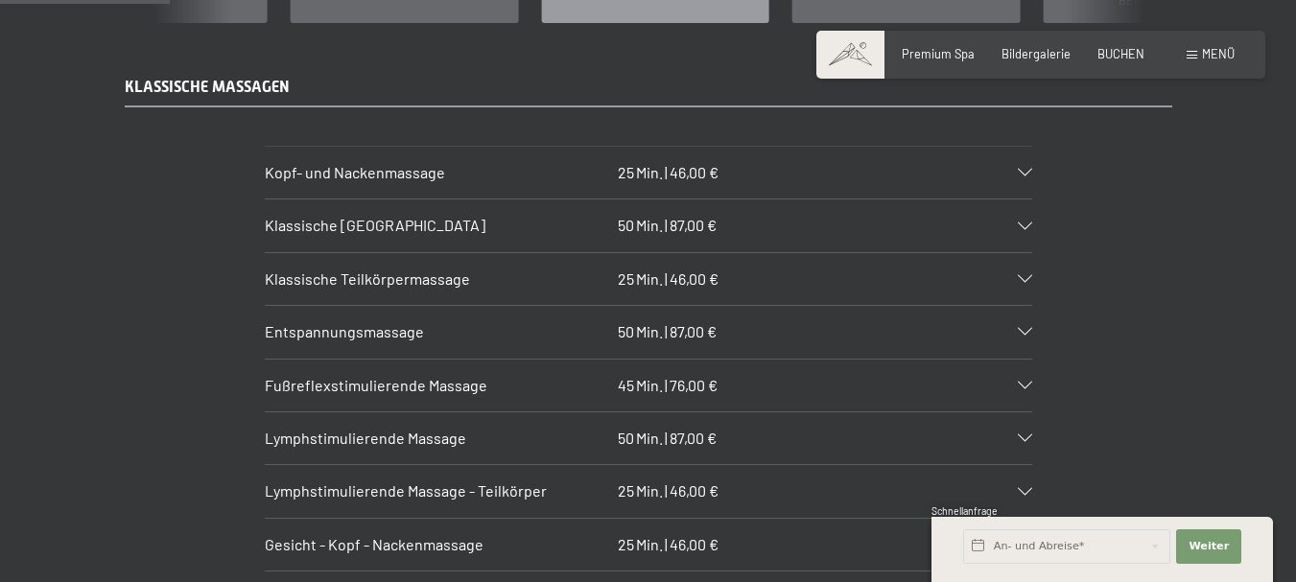
click at [1022, 223] on icon at bounding box center [1025, 227] width 14 height 8
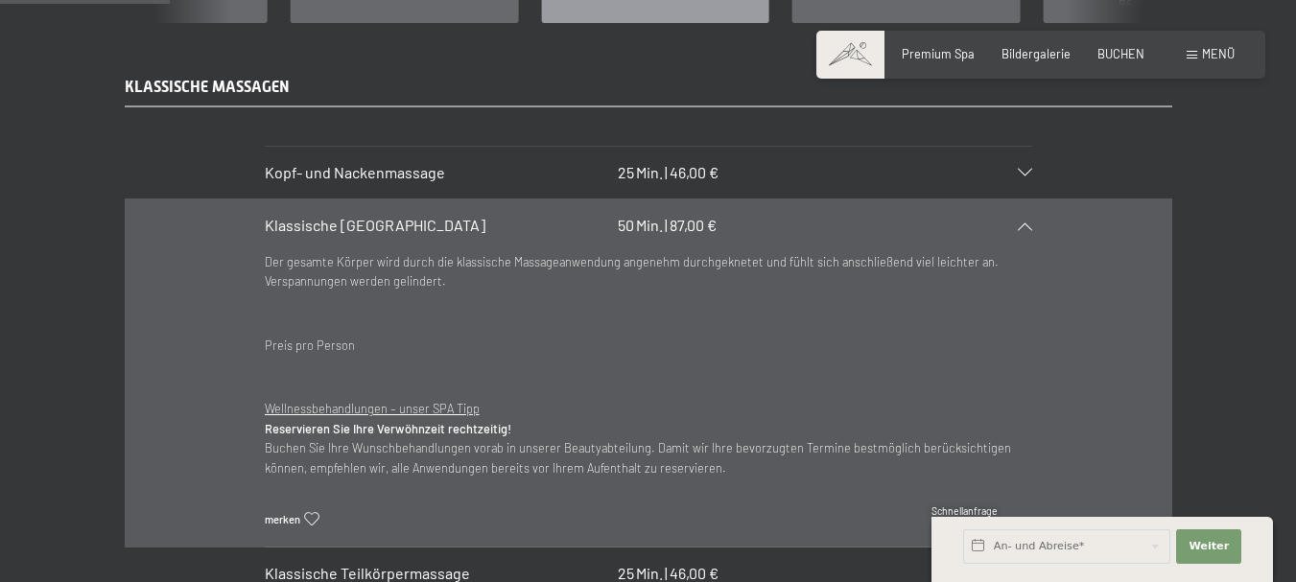
click at [1022, 223] on icon at bounding box center [1025, 227] width 14 height 8
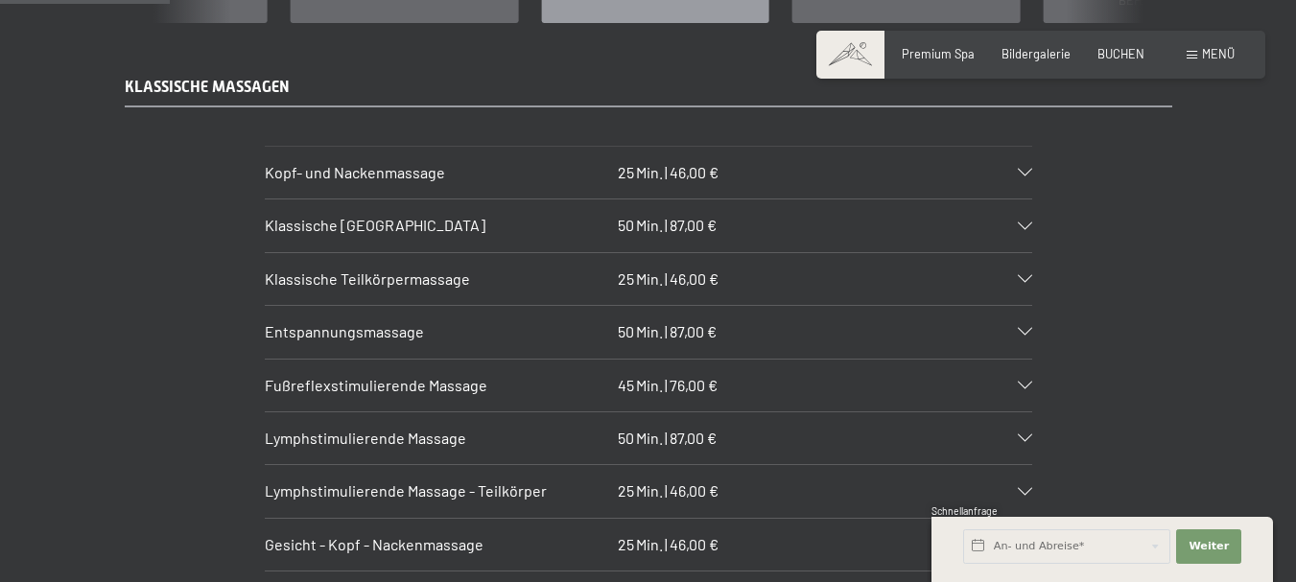
click at [1024, 328] on icon at bounding box center [1025, 332] width 14 height 8
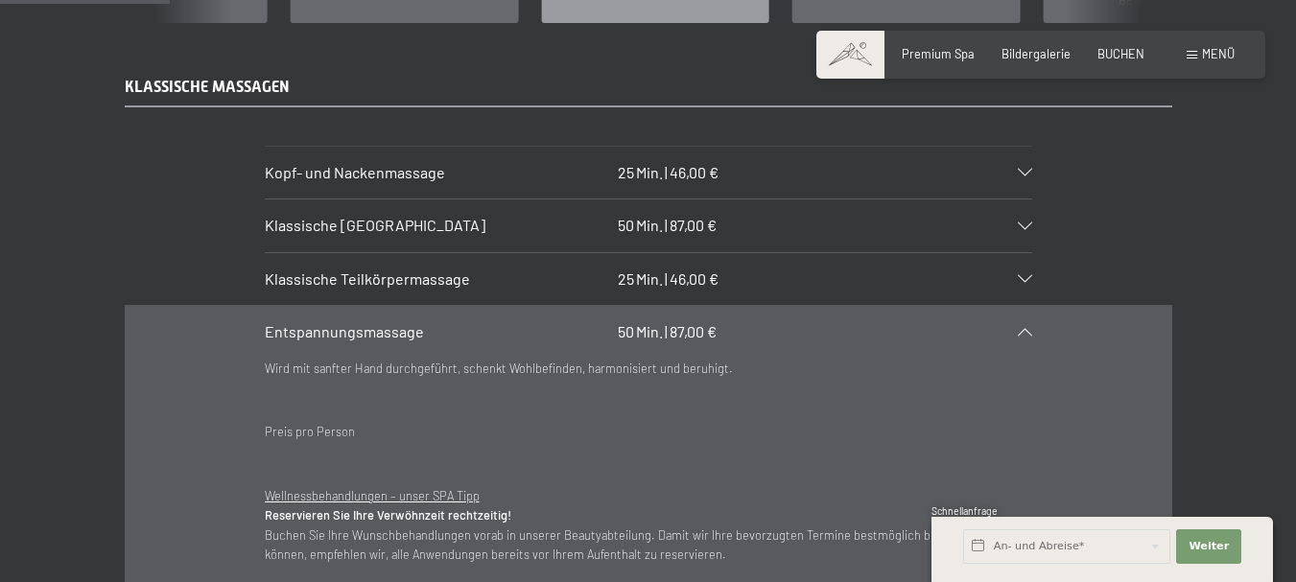
click at [1024, 328] on icon at bounding box center [1025, 332] width 14 height 8
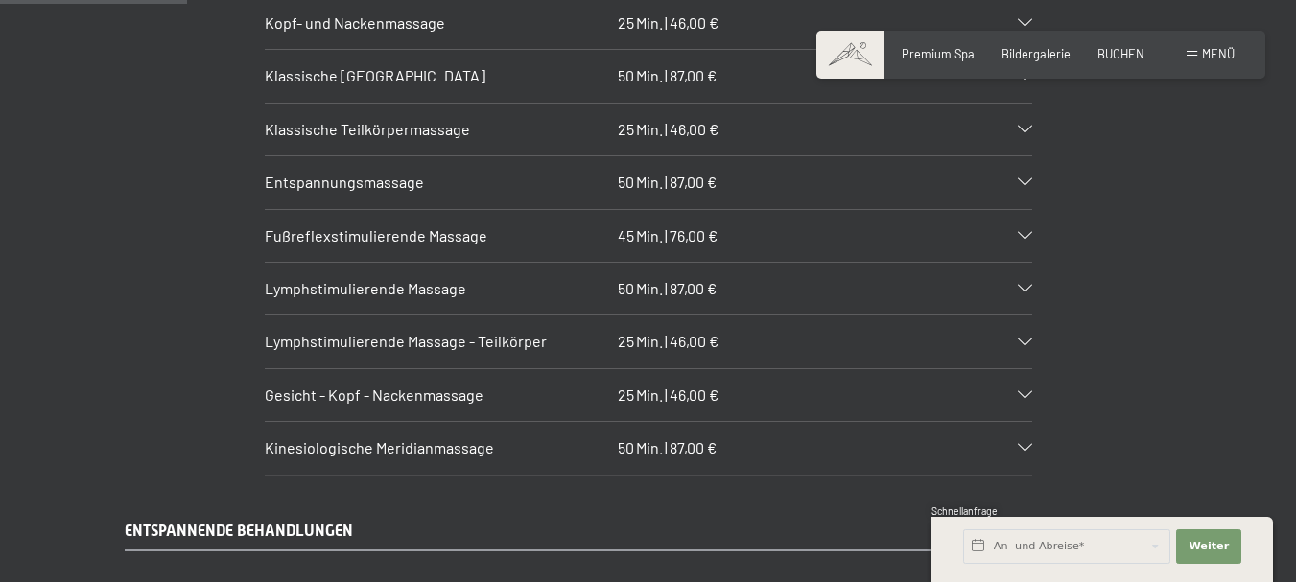
scroll to position [1823, 0]
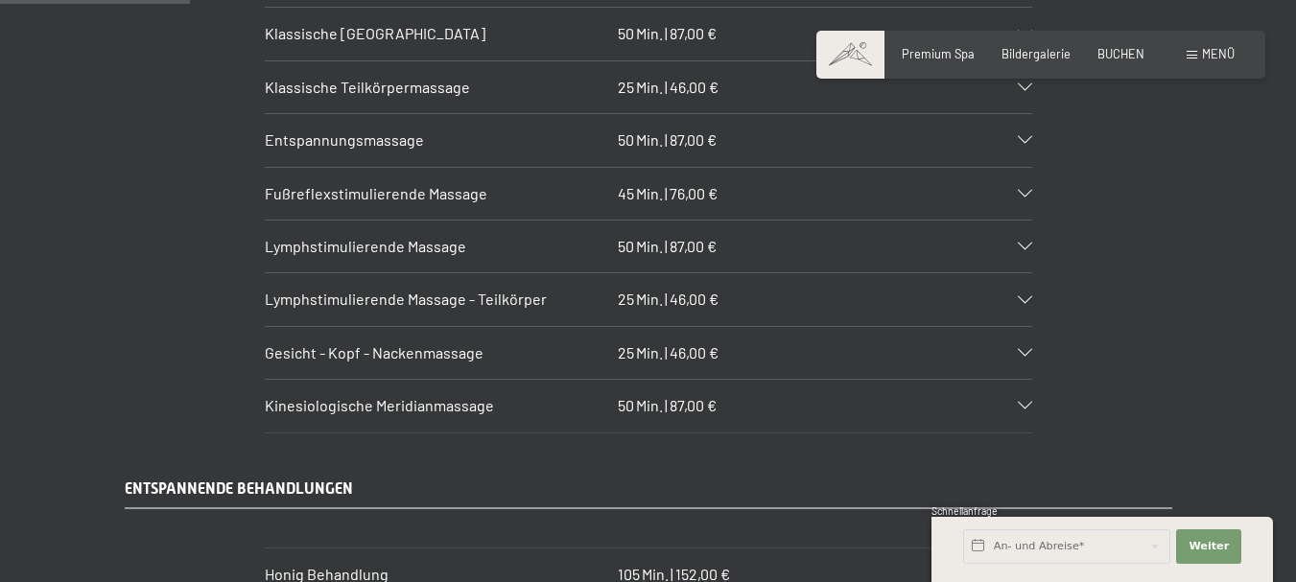
click at [1021, 349] on icon at bounding box center [1025, 353] width 14 height 8
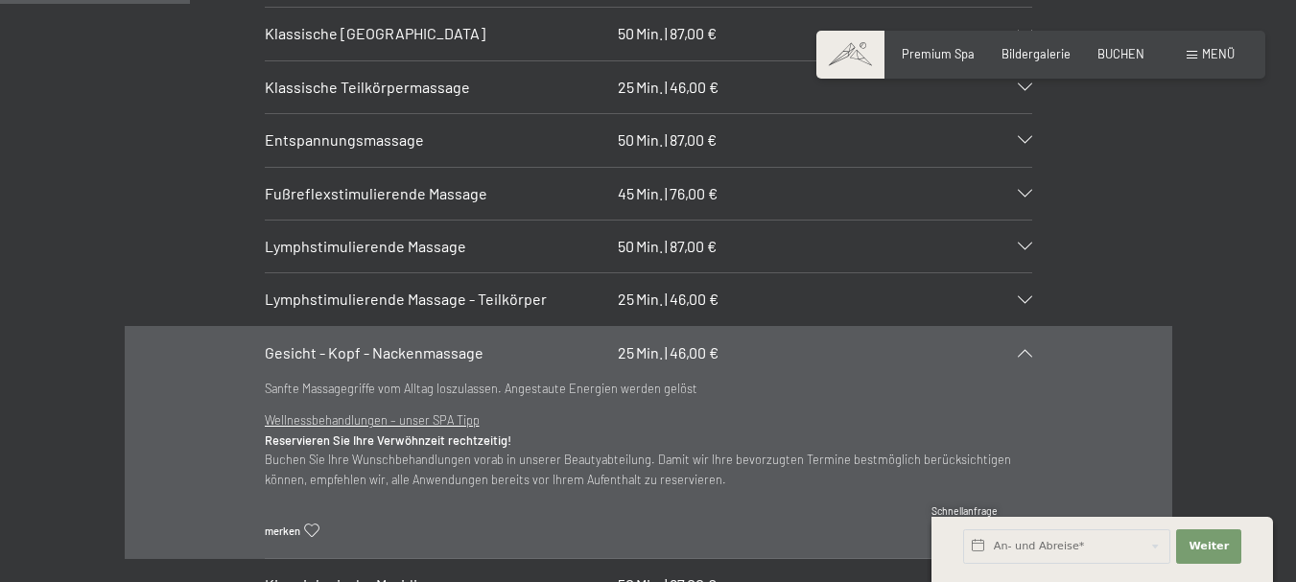
click at [1021, 349] on icon at bounding box center [1025, 353] width 14 height 8
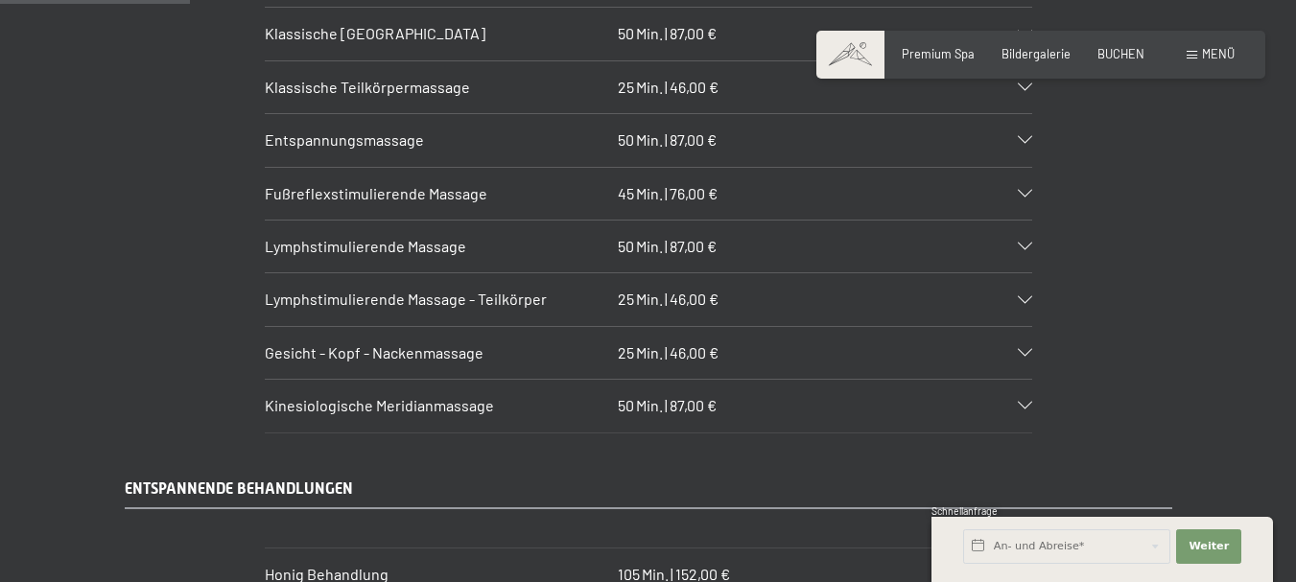
click at [1026, 382] on div "Kinesiologische Meridianmassage 50 Min. | 87,00 €" at bounding box center [649, 406] width 768 height 52
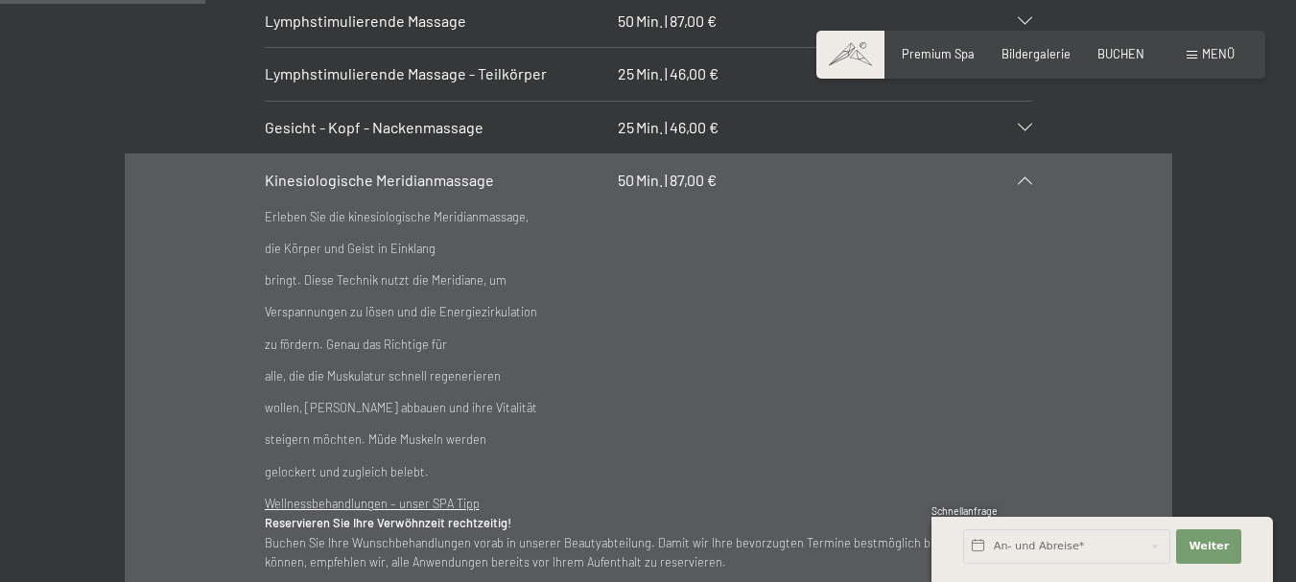
scroll to position [2015, 0]
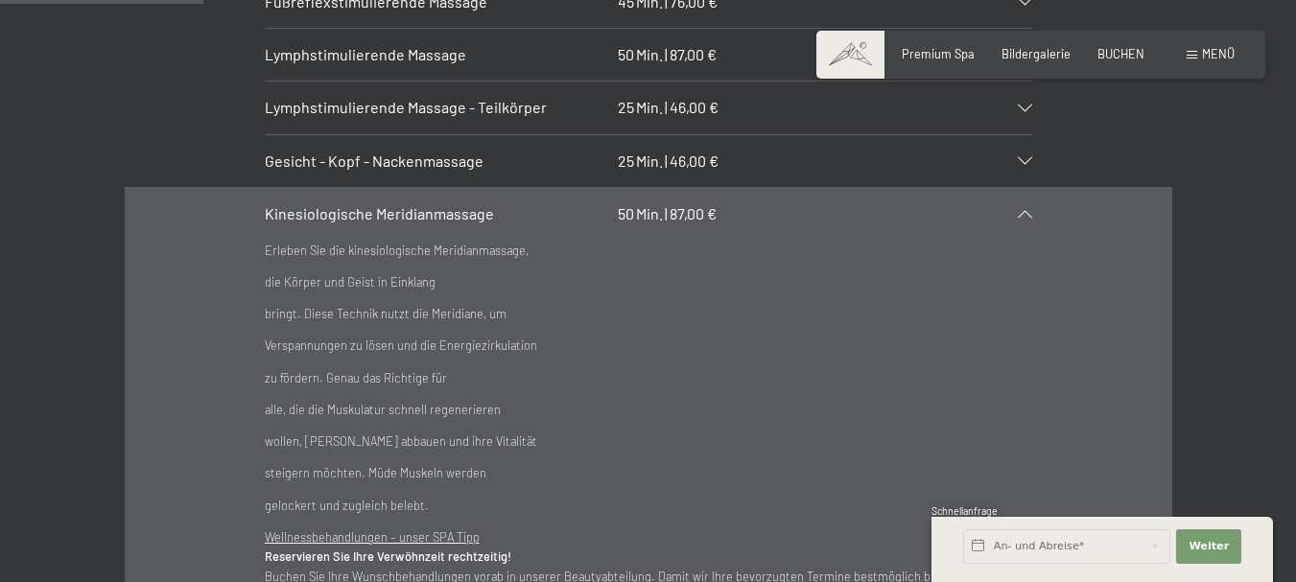
click at [1028, 210] on icon at bounding box center [1025, 214] width 14 height 8
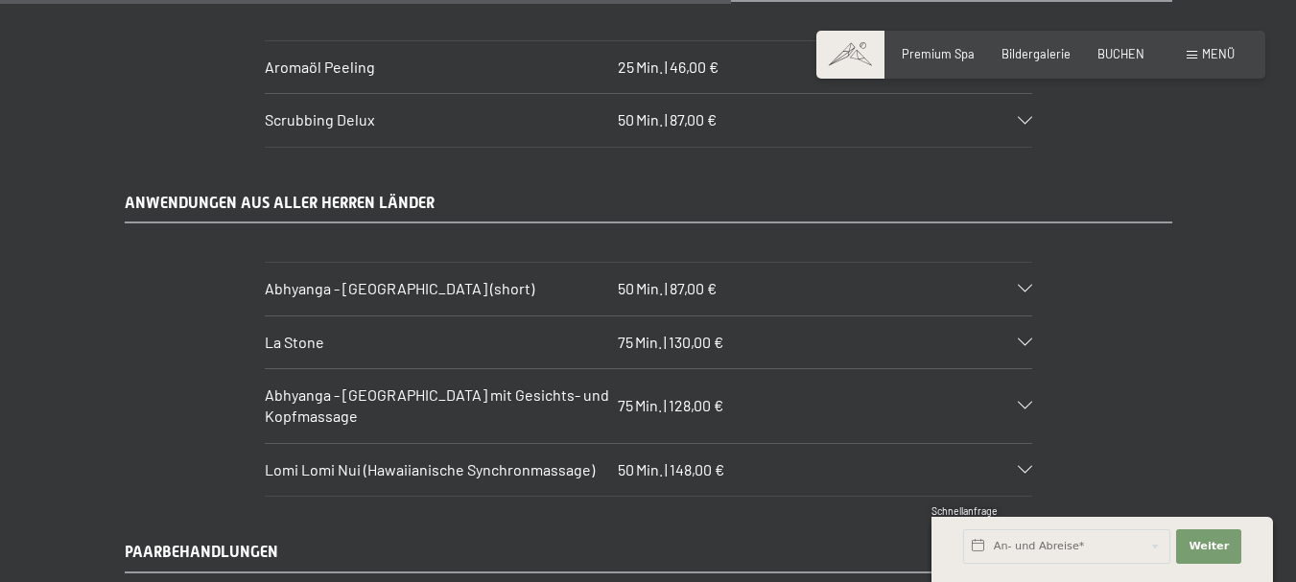
scroll to position [7005, 0]
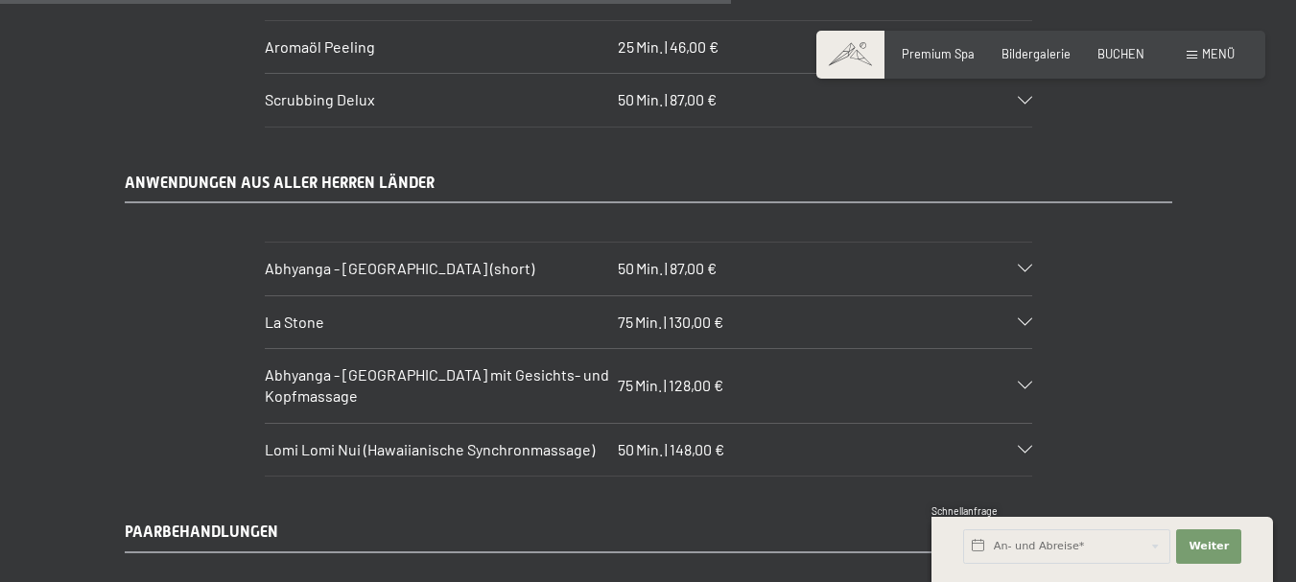
click at [1025, 265] on icon at bounding box center [1025, 269] width 14 height 8
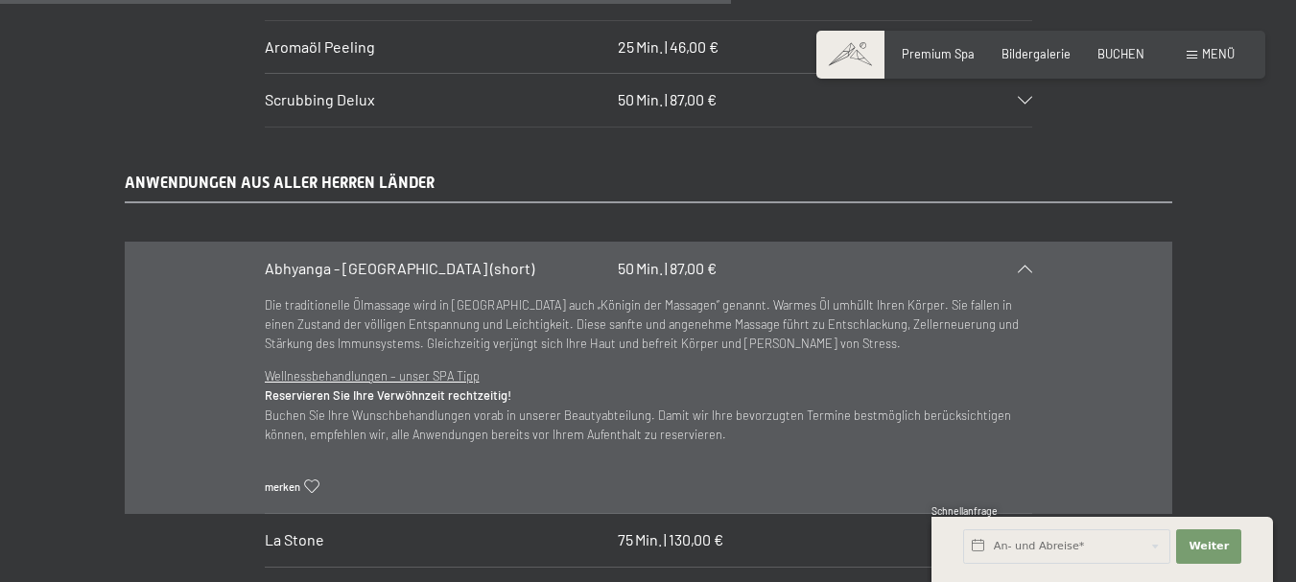
click at [1025, 265] on icon at bounding box center [1025, 269] width 14 height 8
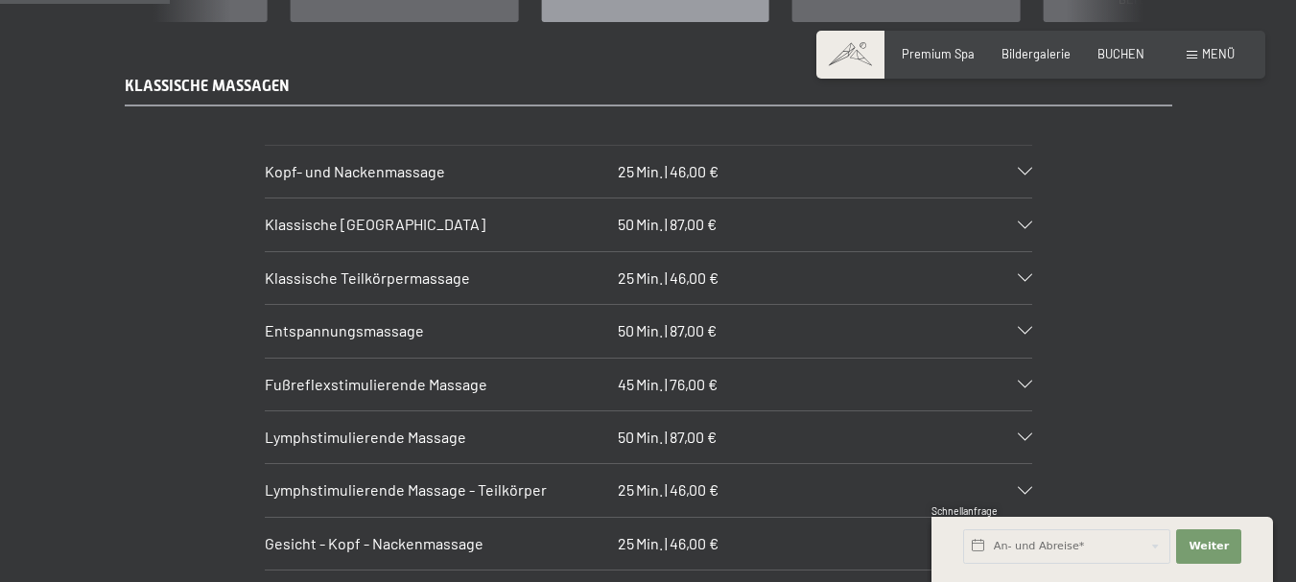
scroll to position [1631, 0]
click at [1033, 313] on section "Entspannungsmassage 50 Min. | 87,00 € Wird mit sanfter Hand durchgeführt, schen…" at bounding box center [649, 332] width 768 height 54
click at [1028, 328] on icon at bounding box center [1025, 332] width 14 height 8
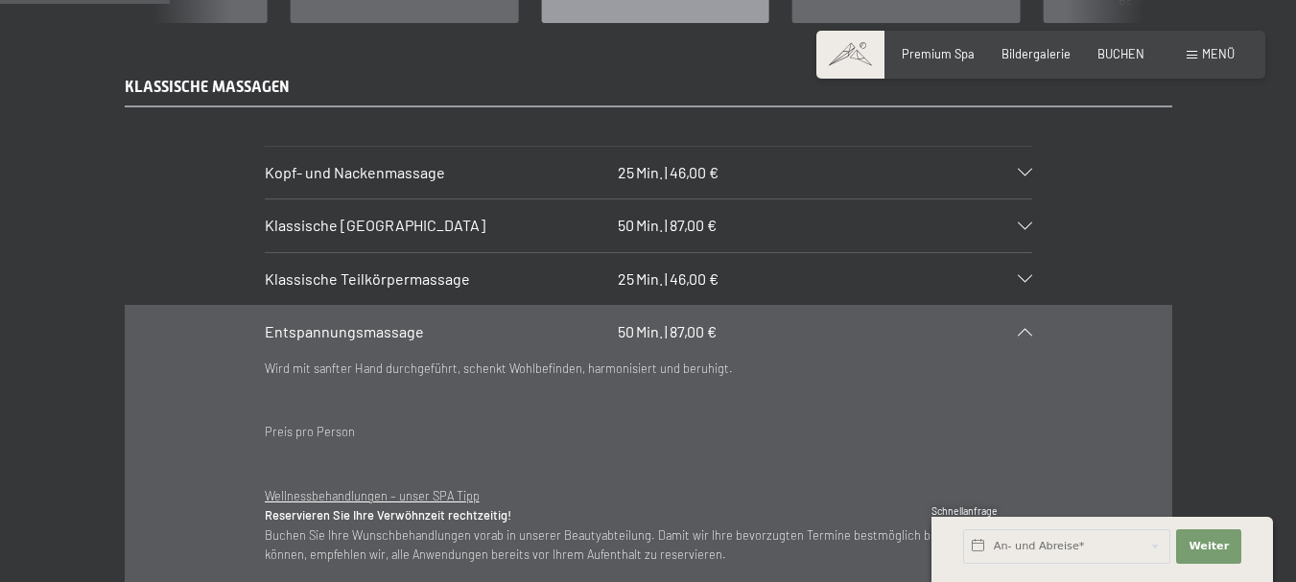
click at [1028, 328] on icon at bounding box center [1025, 332] width 14 height 8
